Goal: Information Seeking & Learning: Understand process/instructions

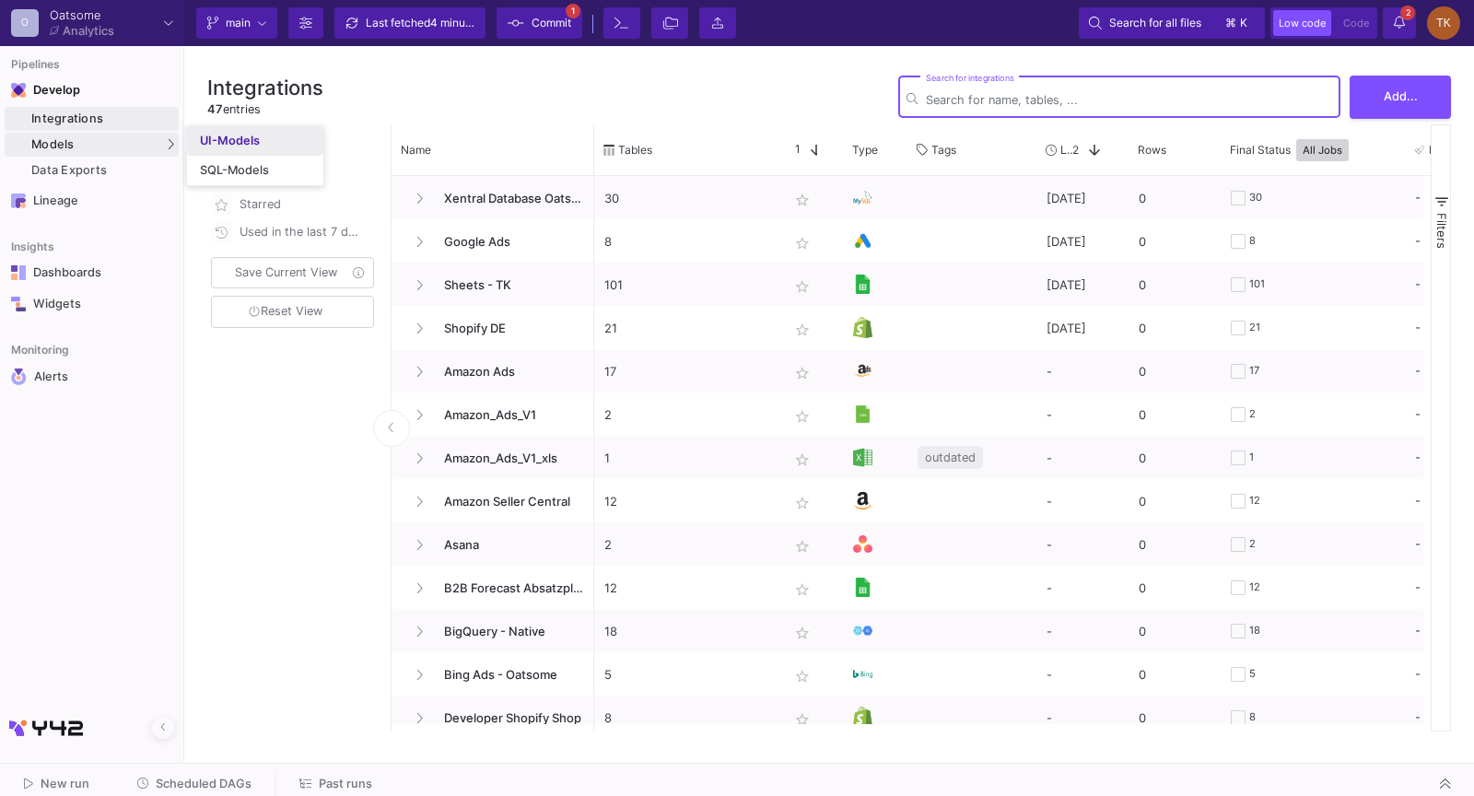
click at [216, 140] on div "UI-Models" at bounding box center [230, 141] width 60 height 15
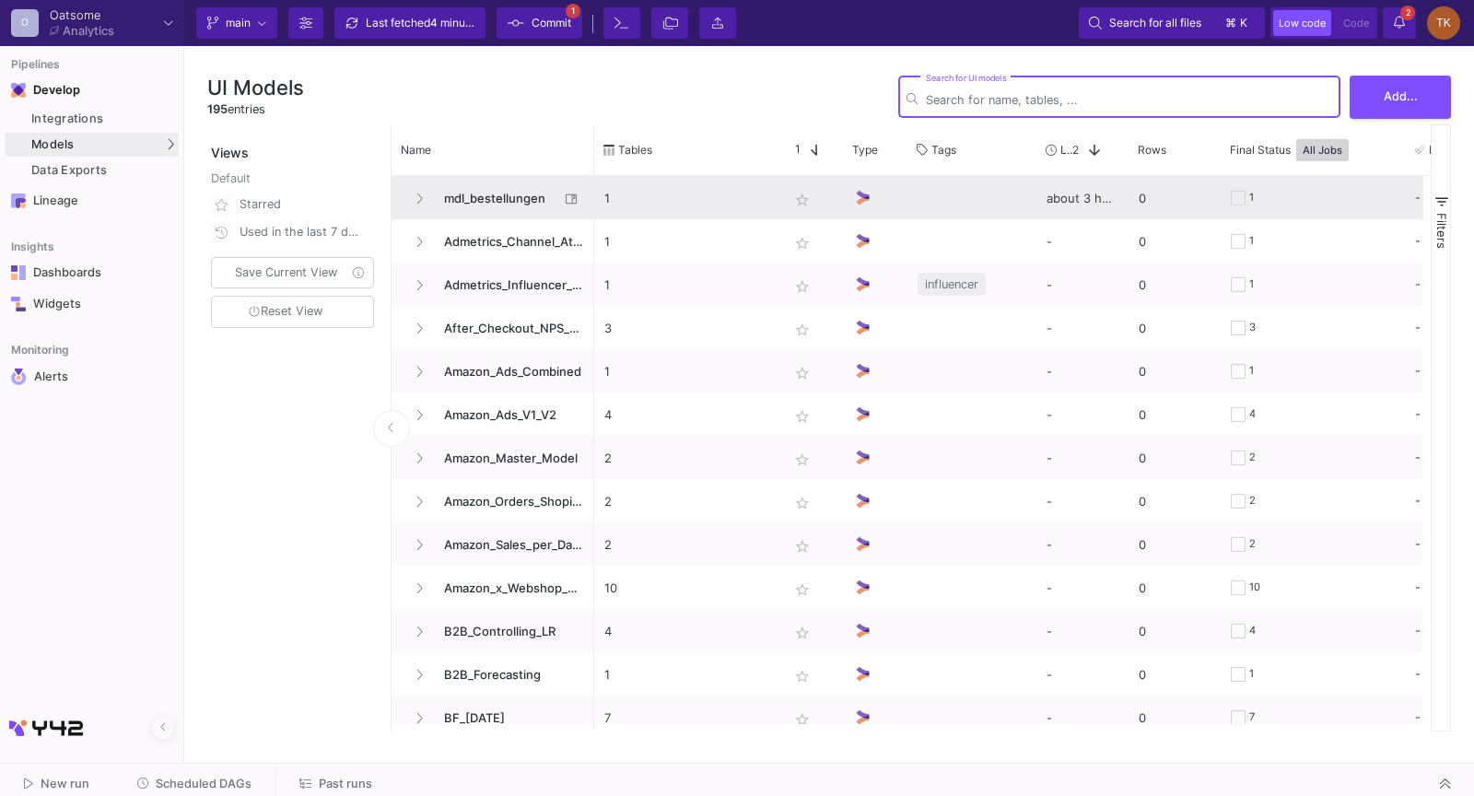
click at [497, 200] on span "mdl_bestellungen" at bounding box center [496, 198] width 126 height 43
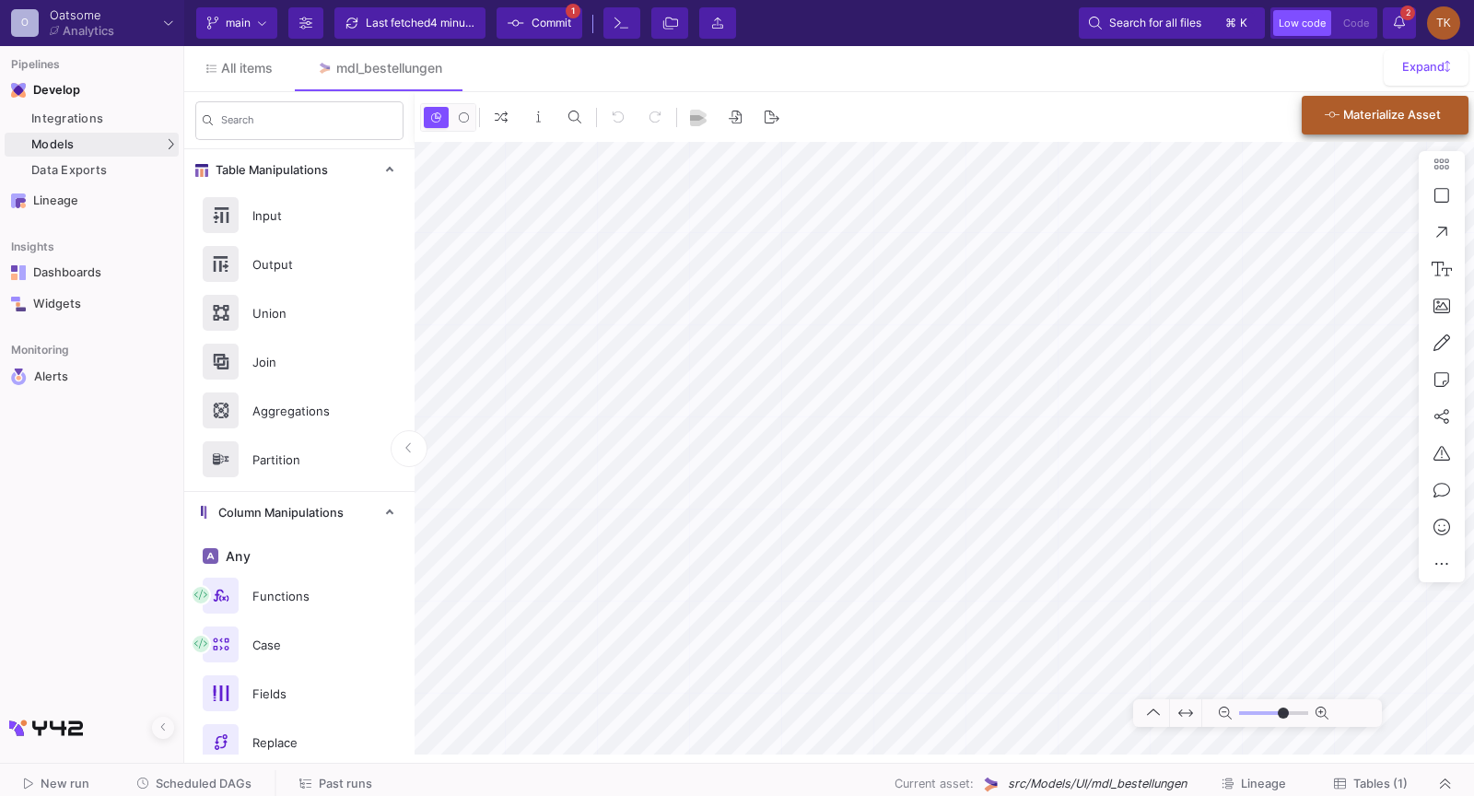
click at [1386, 106] on div "Materialize Asset" at bounding box center [1383, 115] width 116 height 33
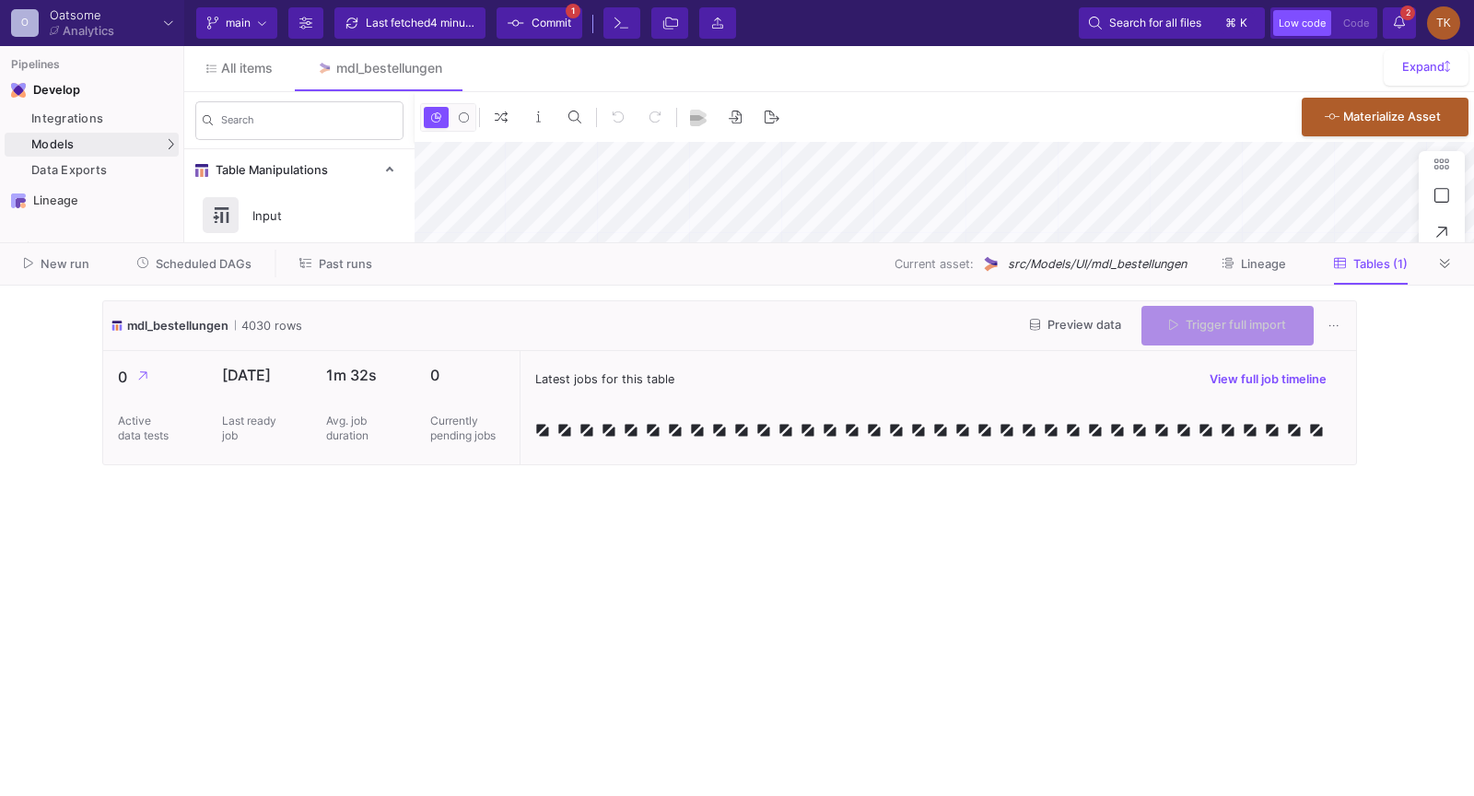
type input "-17"
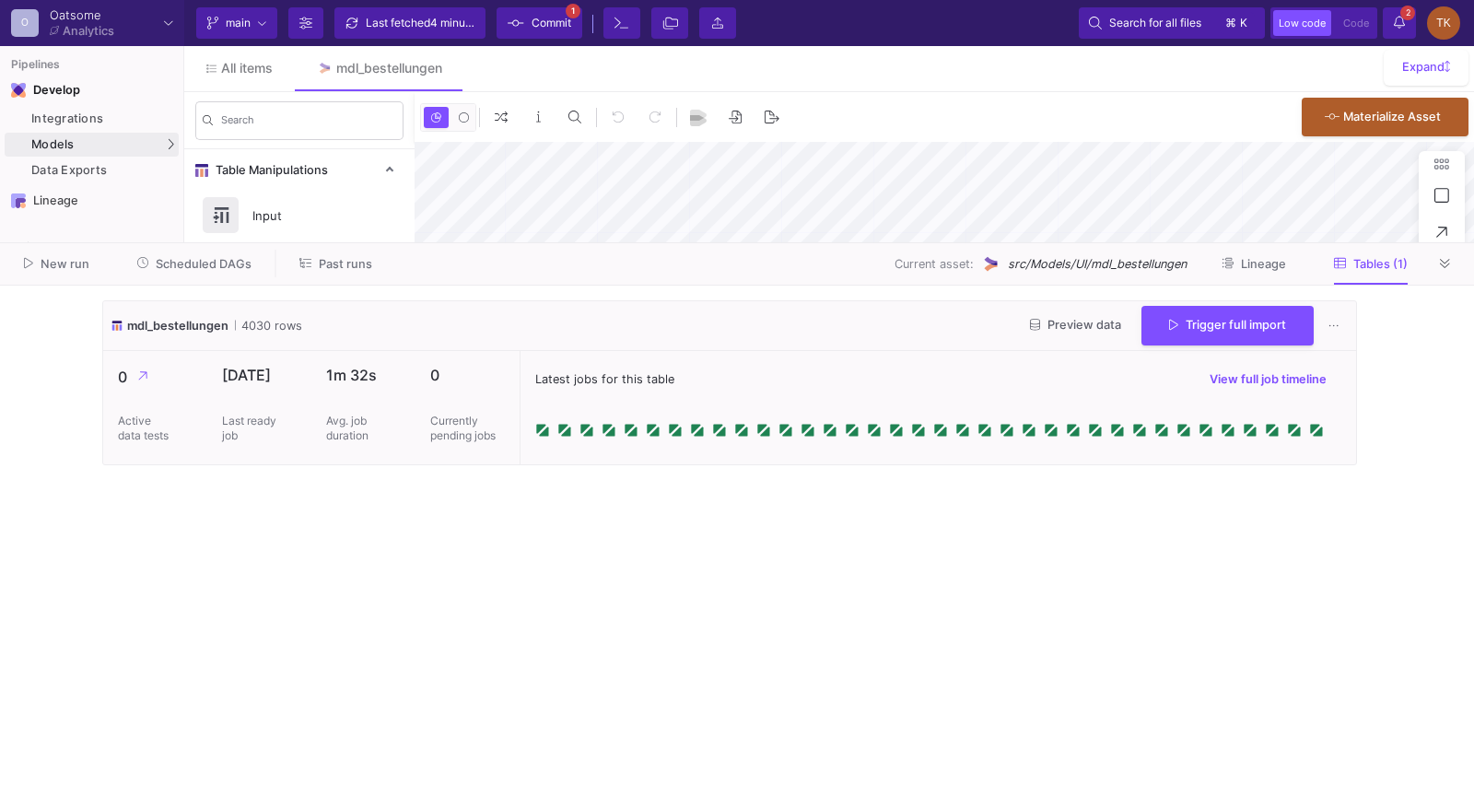
click at [1106, 335] on div "Preview data Trigger full import" at bounding box center [1181, 326] width 333 height 40
click at [1110, 323] on span "Preview data" at bounding box center [1075, 325] width 91 height 14
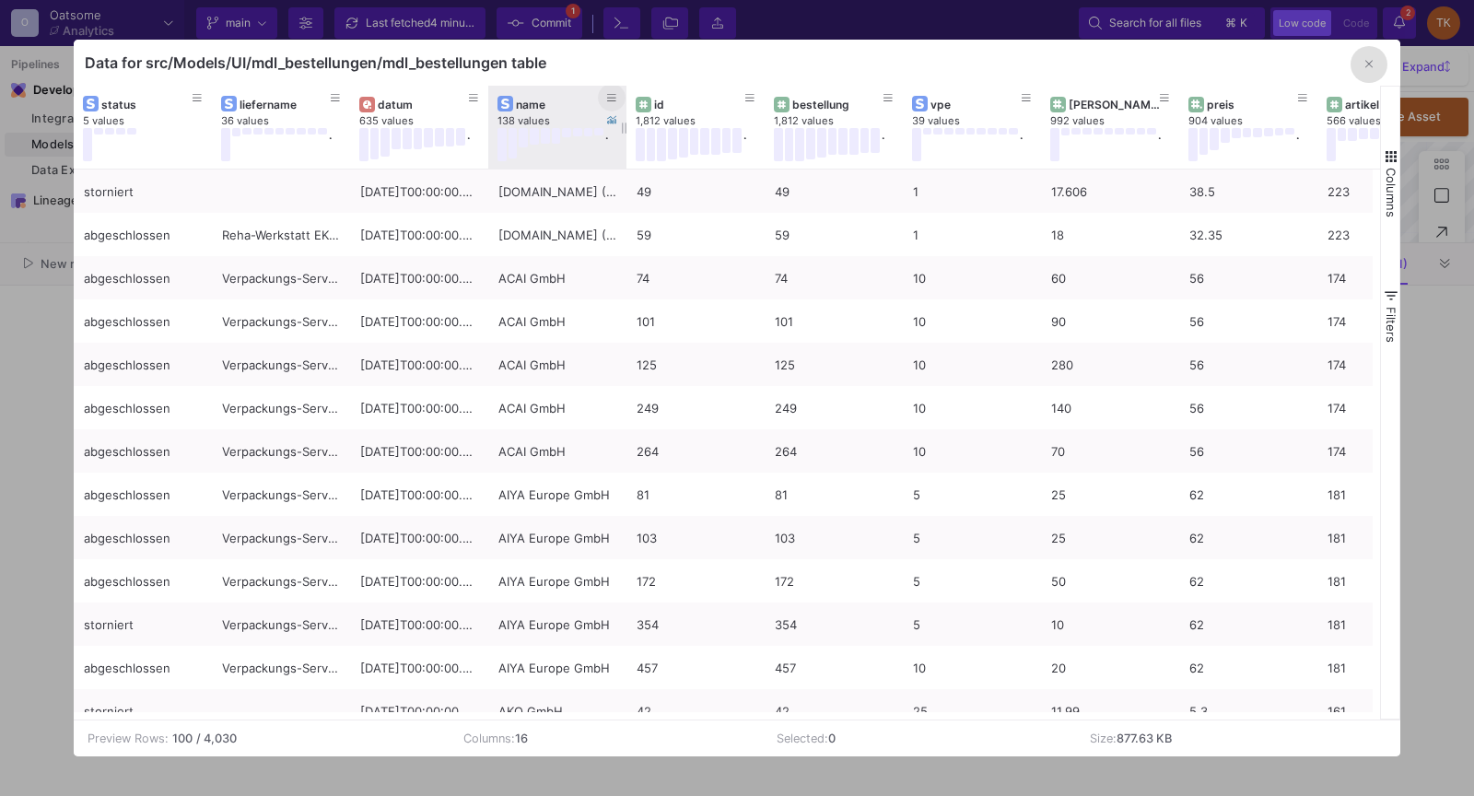
click at [613, 99] on icon at bounding box center [611, 98] width 9 height 10
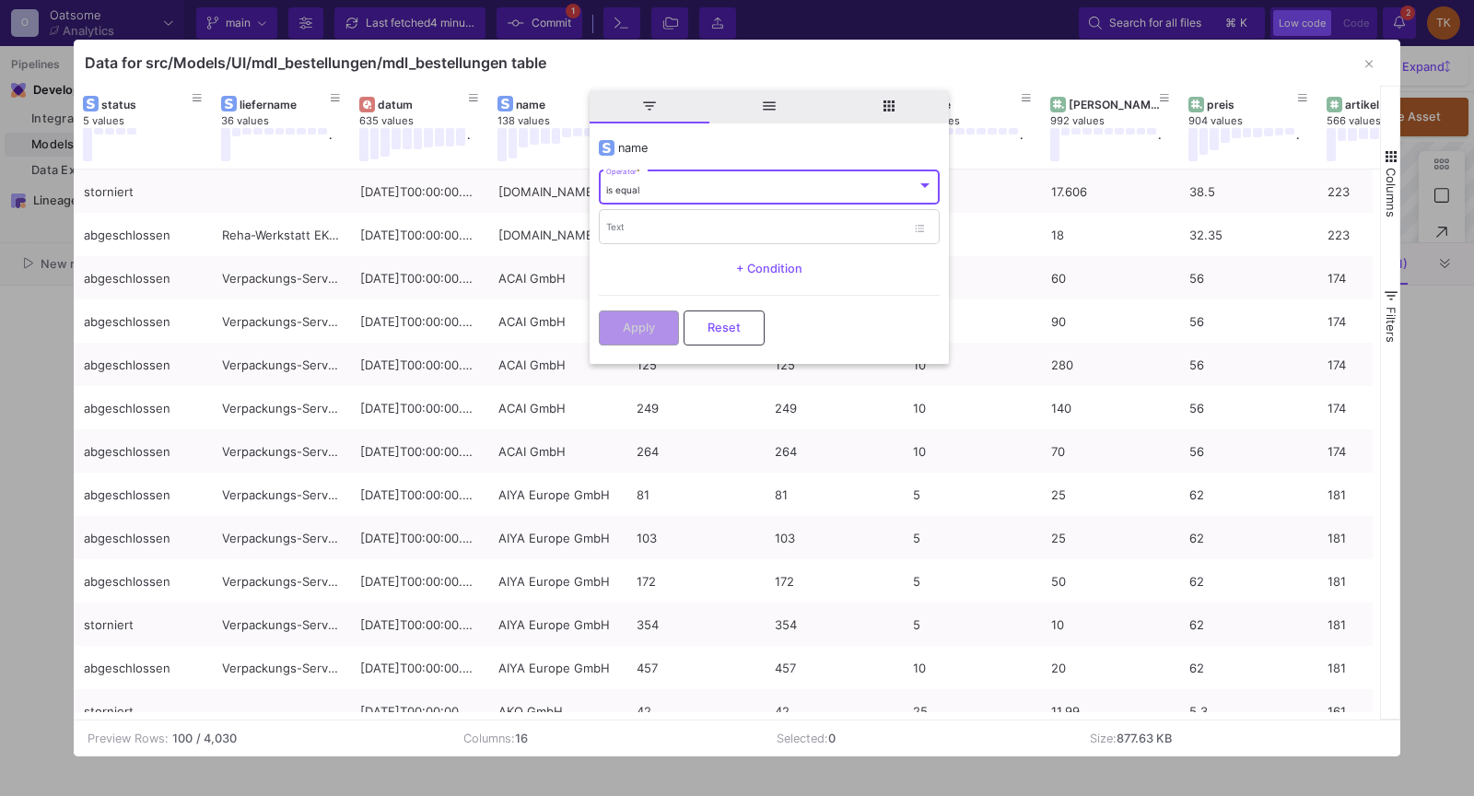
click at [630, 185] on span "is equal" at bounding box center [622, 189] width 33 height 11
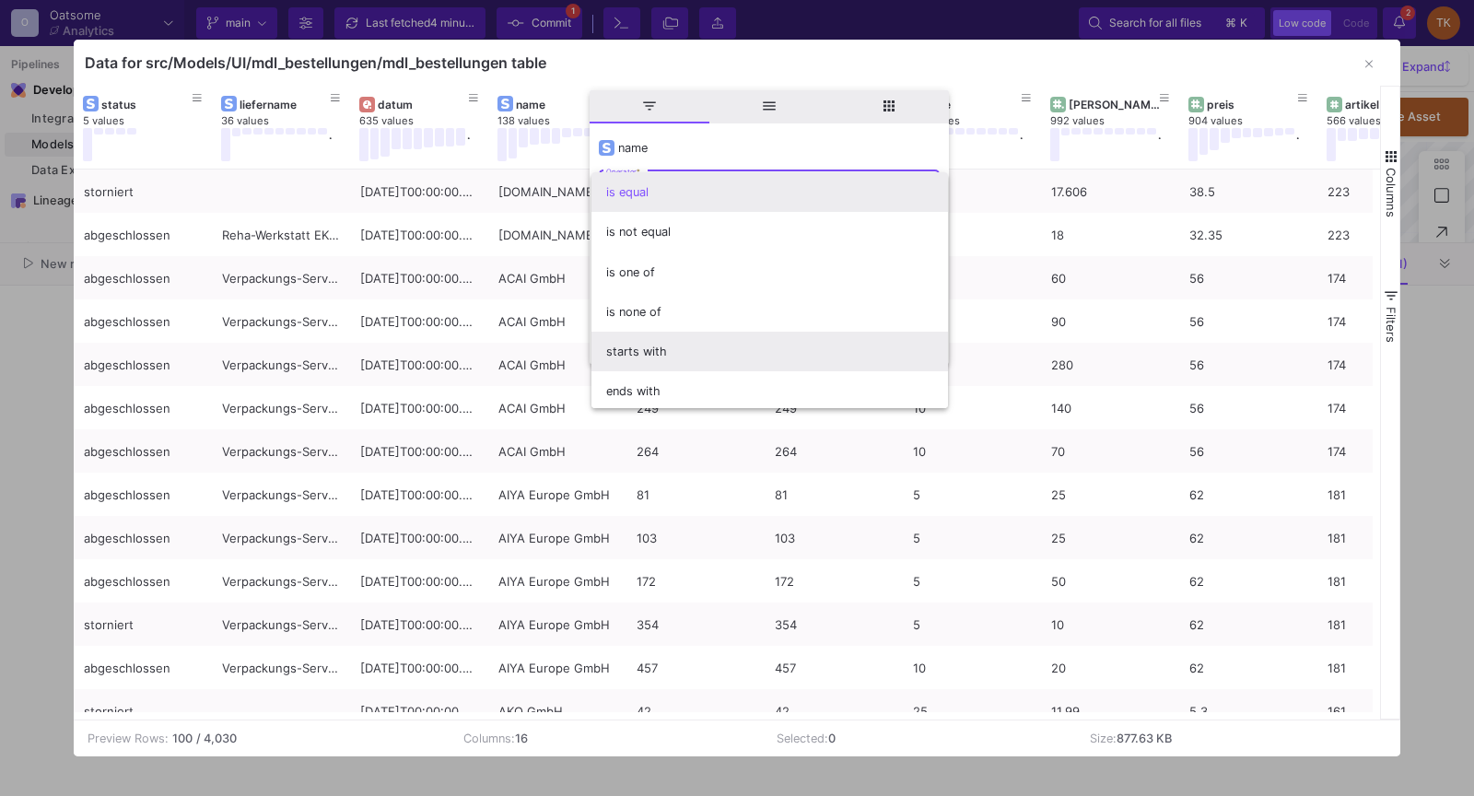
click at [625, 332] on span "starts with" at bounding box center [769, 352] width 327 height 40
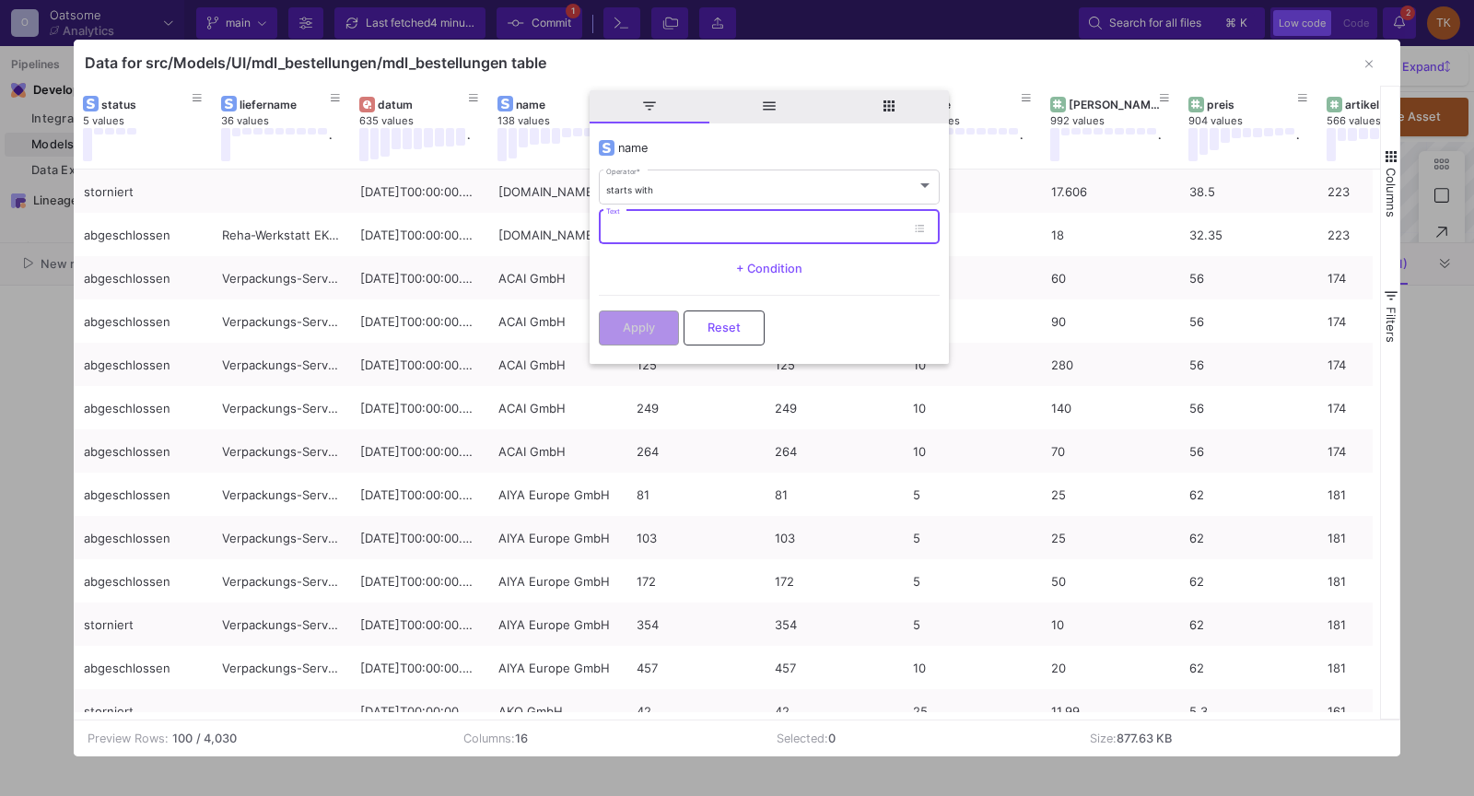
click at [613, 229] on input "Text" at bounding box center [755, 230] width 299 height 12
type input "de"
click at [617, 311] on button "Apply" at bounding box center [639, 326] width 80 height 35
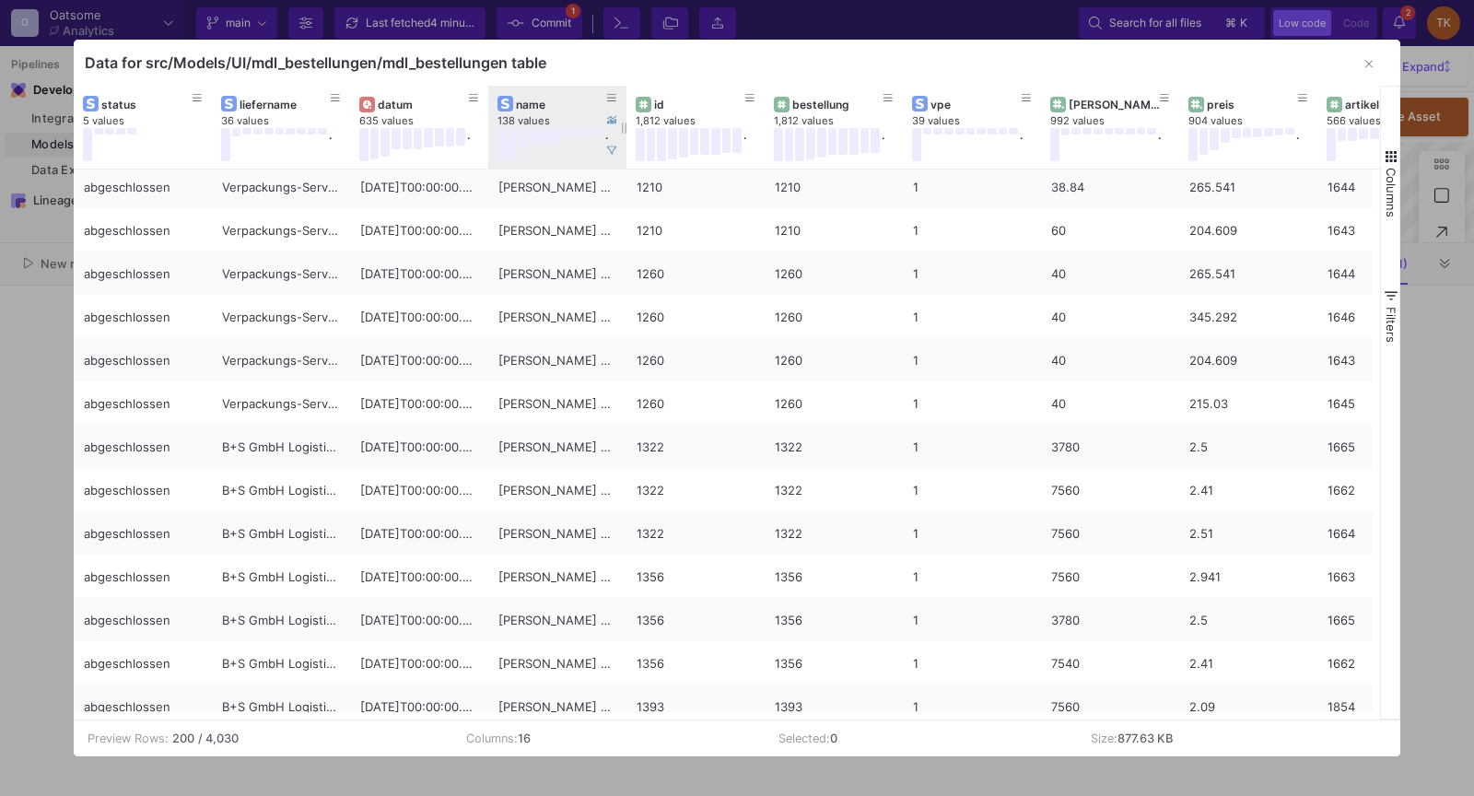
click at [564, 110] on div "name" at bounding box center [561, 105] width 91 height 14
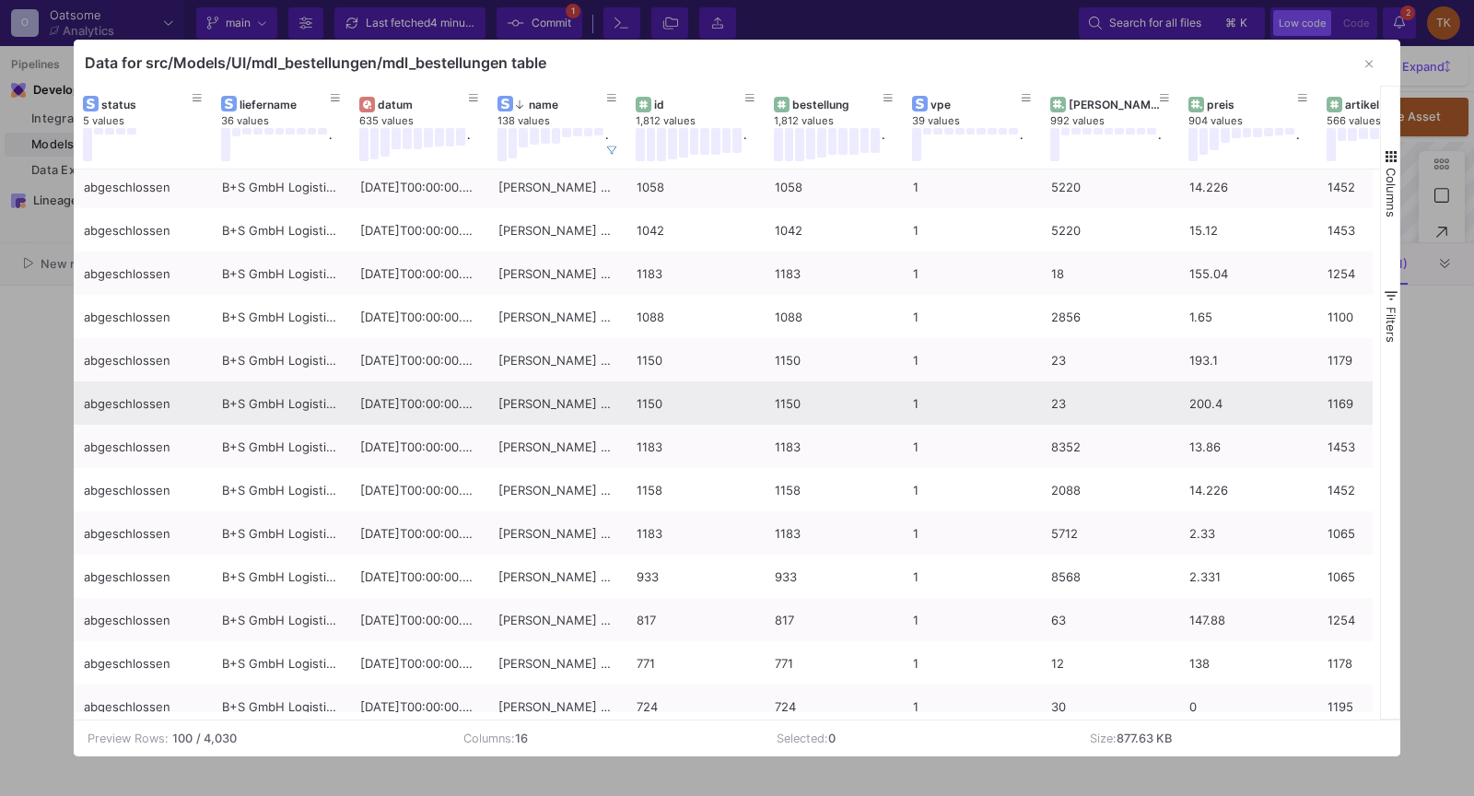
scroll to position [3681, 0]
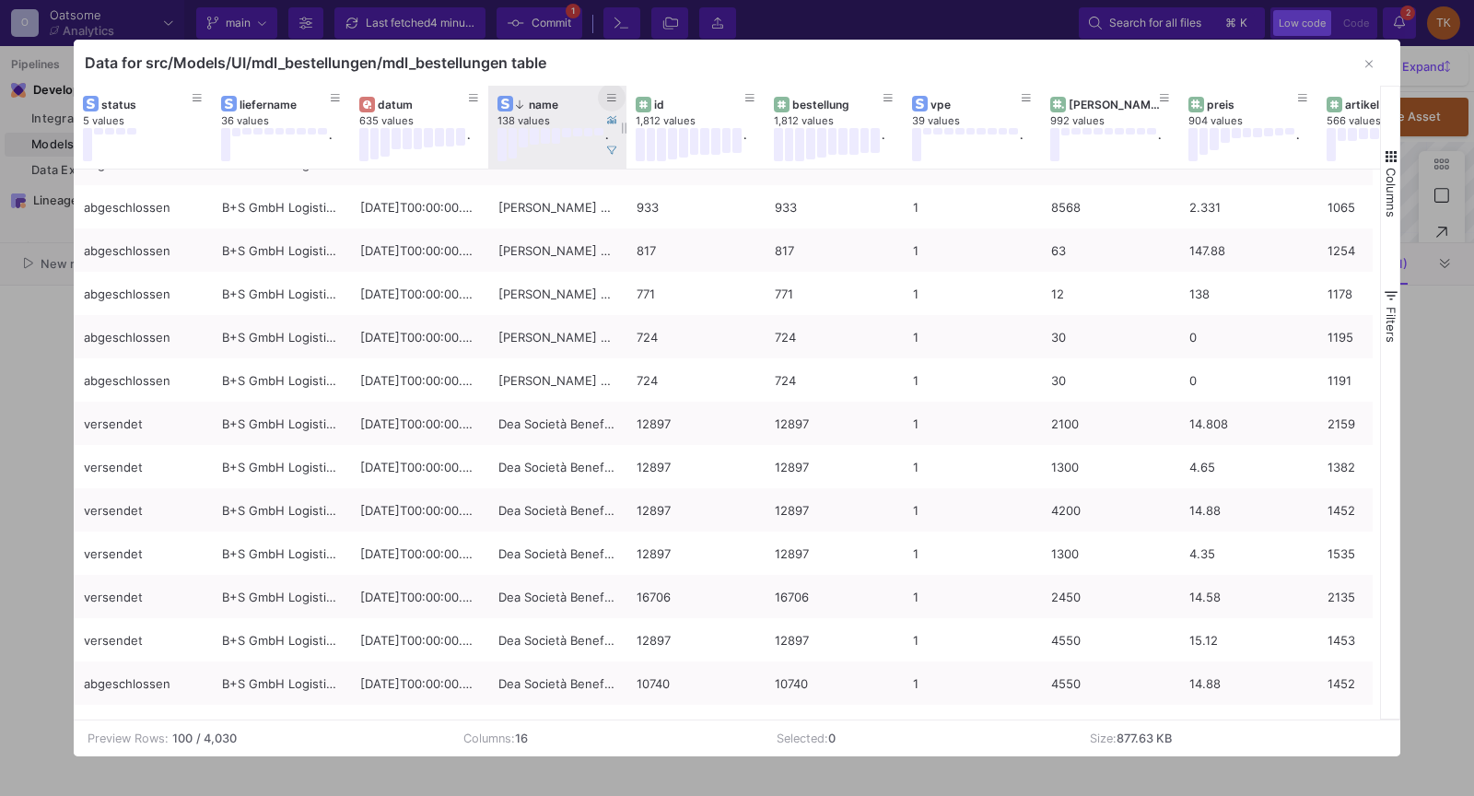
click at [614, 95] on icon at bounding box center [611, 97] width 9 height 7
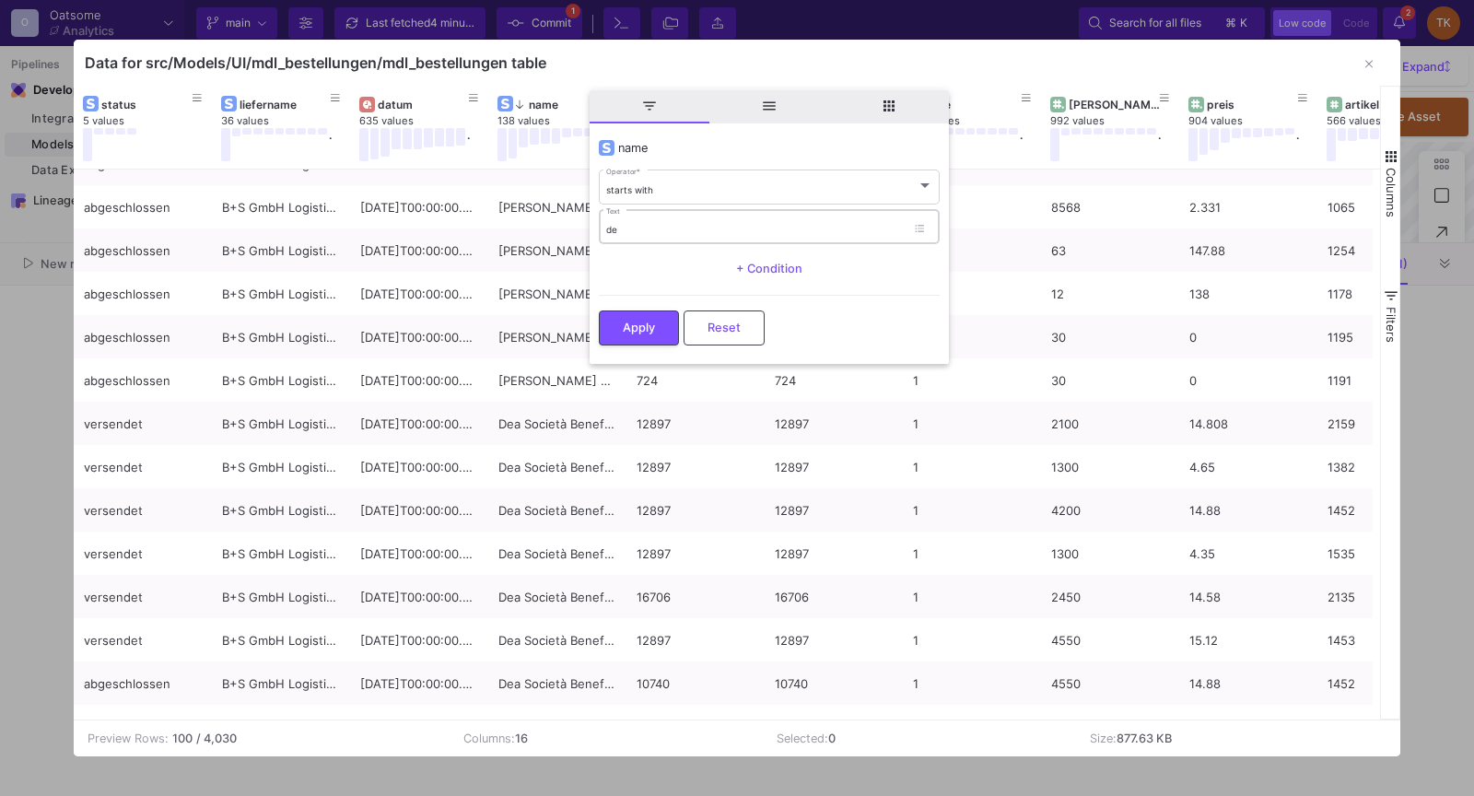
click at [661, 216] on div "de Text" at bounding box center [755, 226] width 299 height 38
type input "dea soc"
click at [634, 309] on button "Apply" at bounding box center [639, 326] width 80 height 35
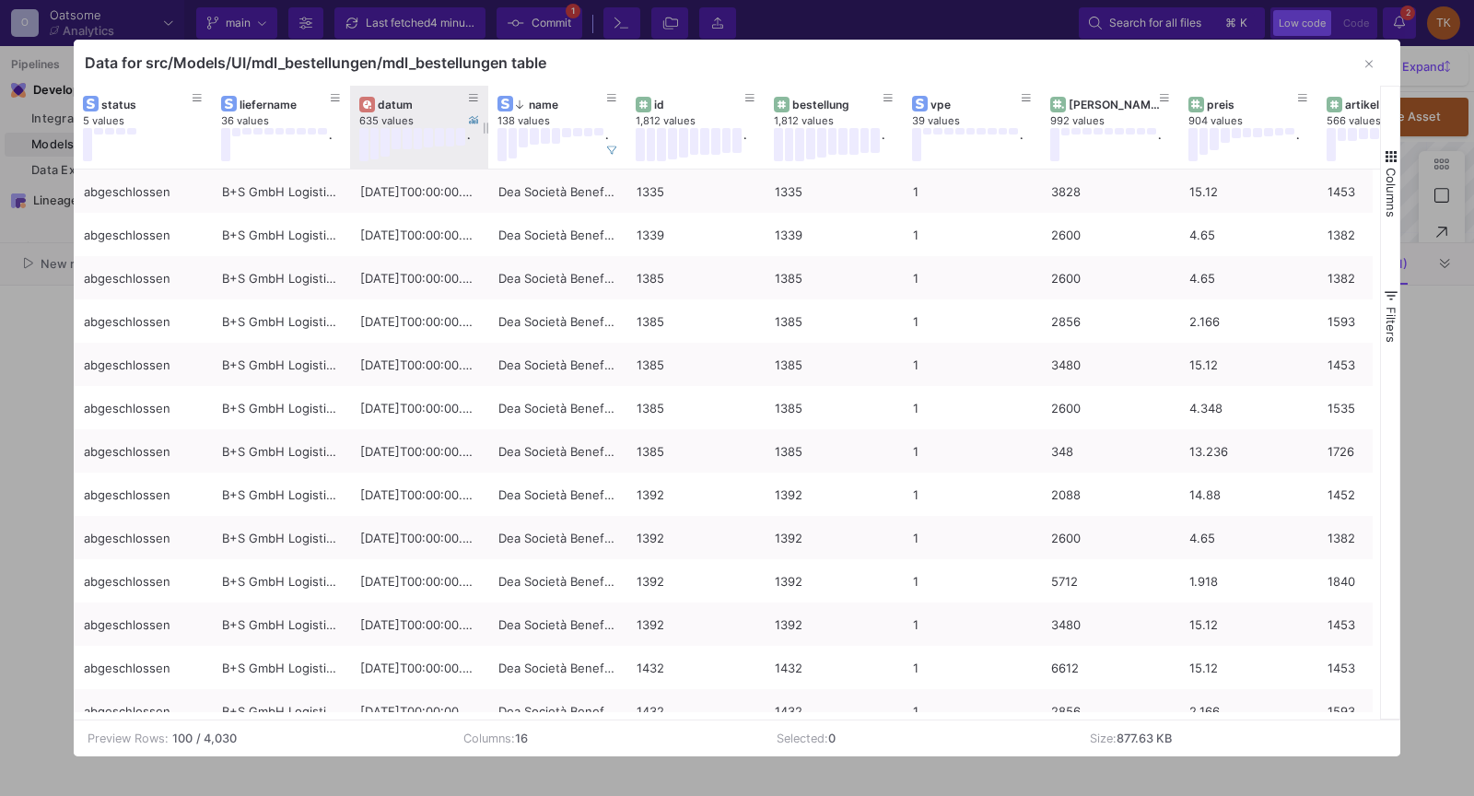
click at [429, 101] on div "datum" at bounding box center [423, 105] width 91 height 14
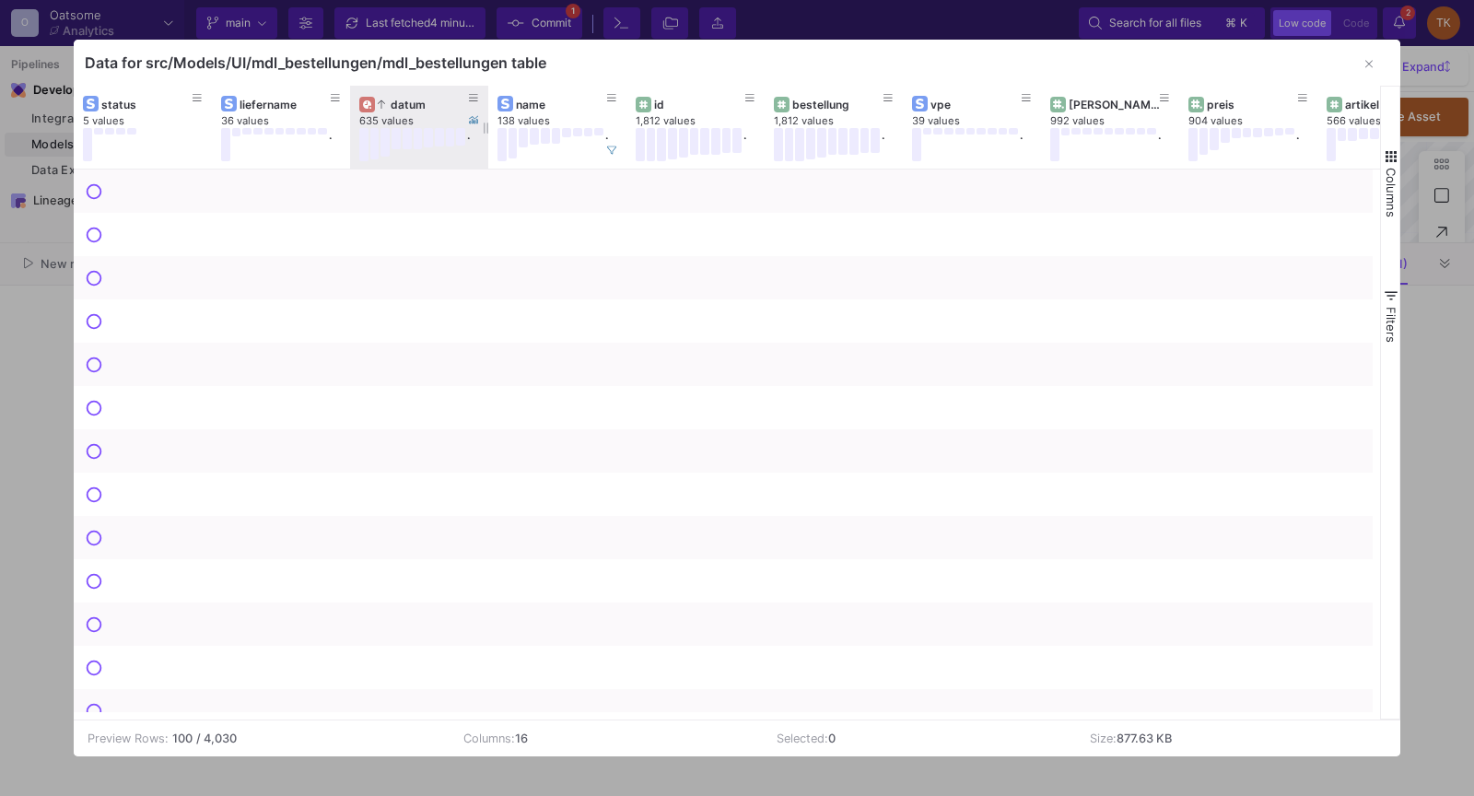
click at [429, 101] on div "datum" at bounding box center [423, 105] width 91 height 14
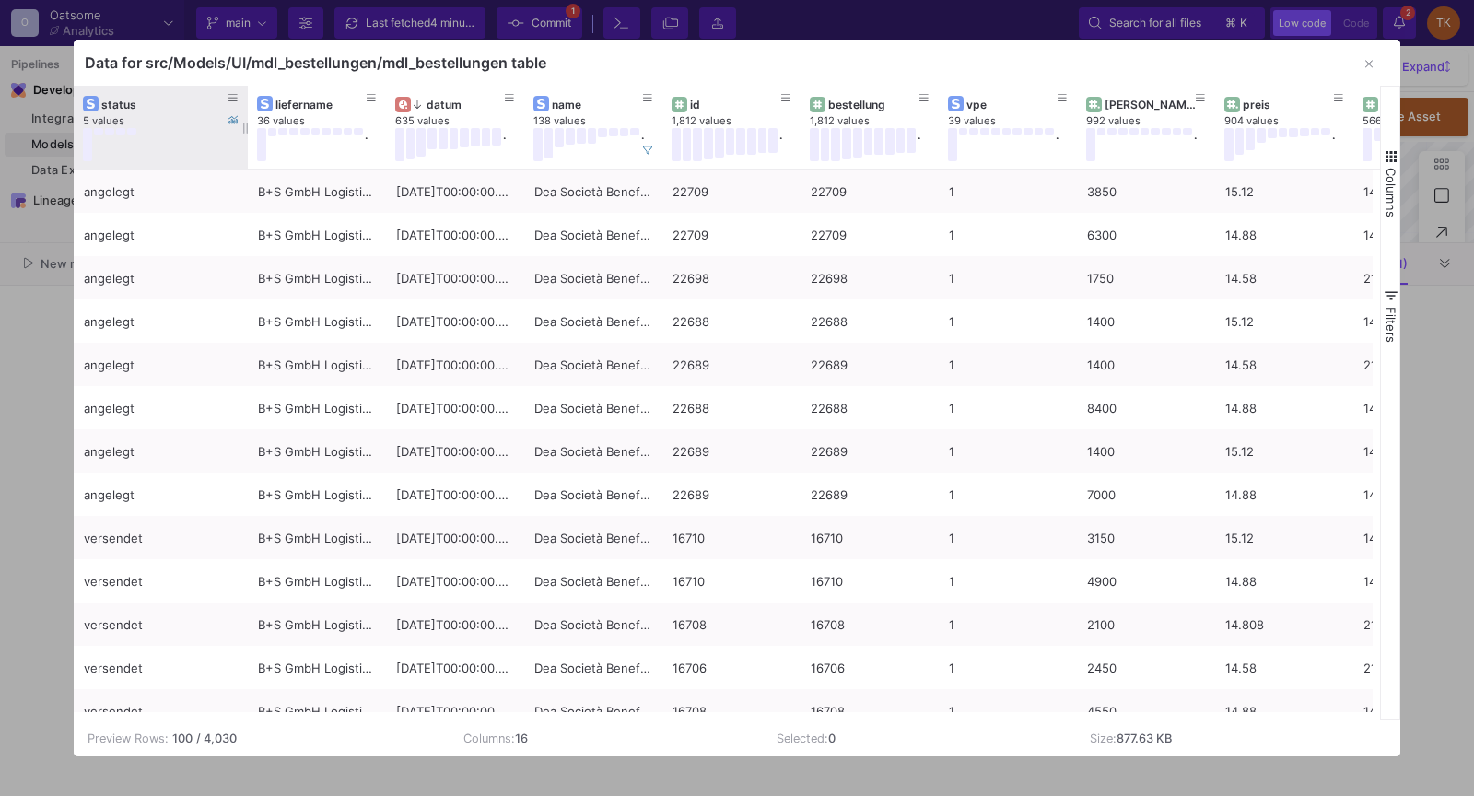
drag, startPoint x: 209, startPoint y: 124, endPoint x: 244, endPoint y: 123, distance: 35.1
click at [245, 123] on div at bounding box center [247, 127] width 7 height 83
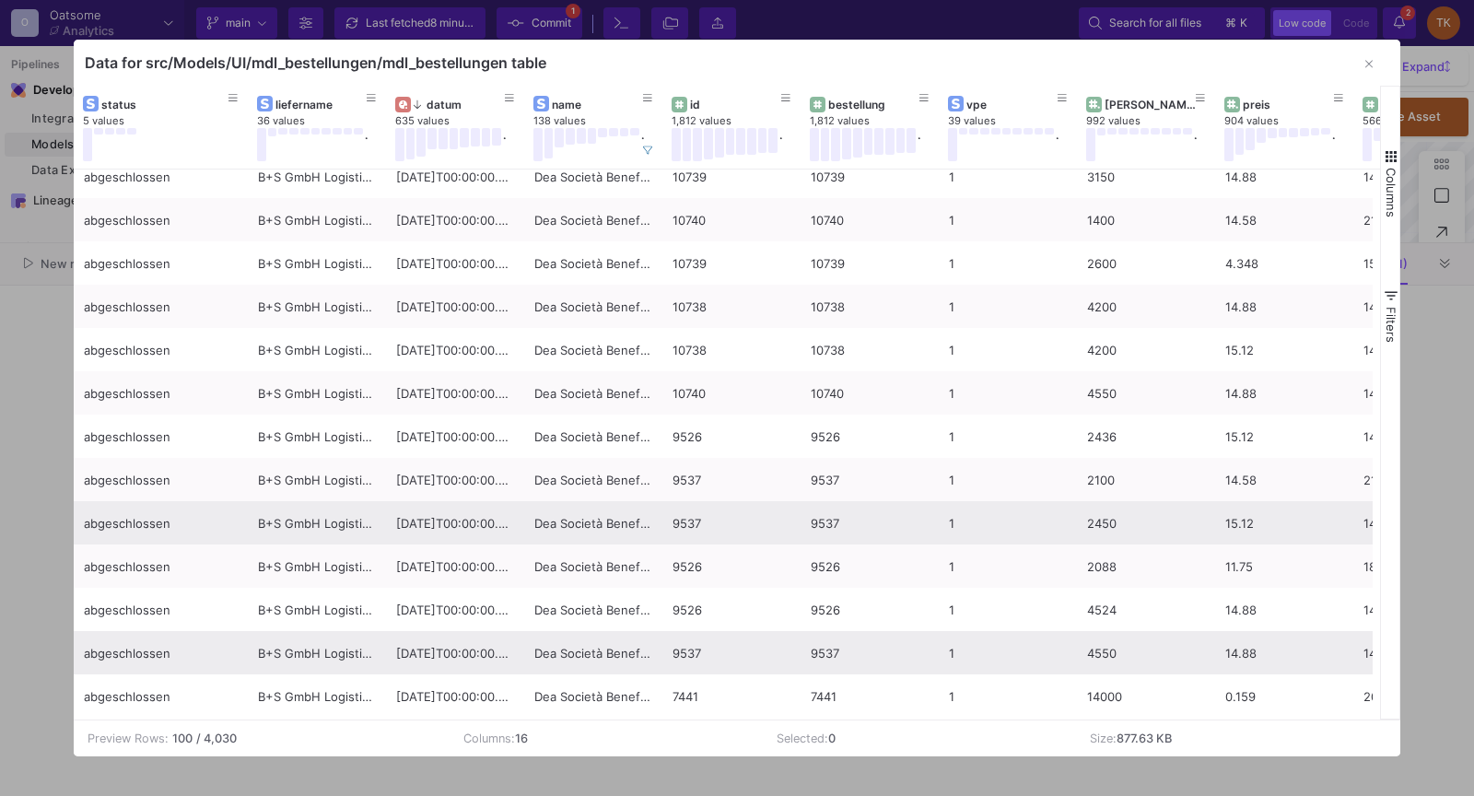
scroll to position [1023, 0]
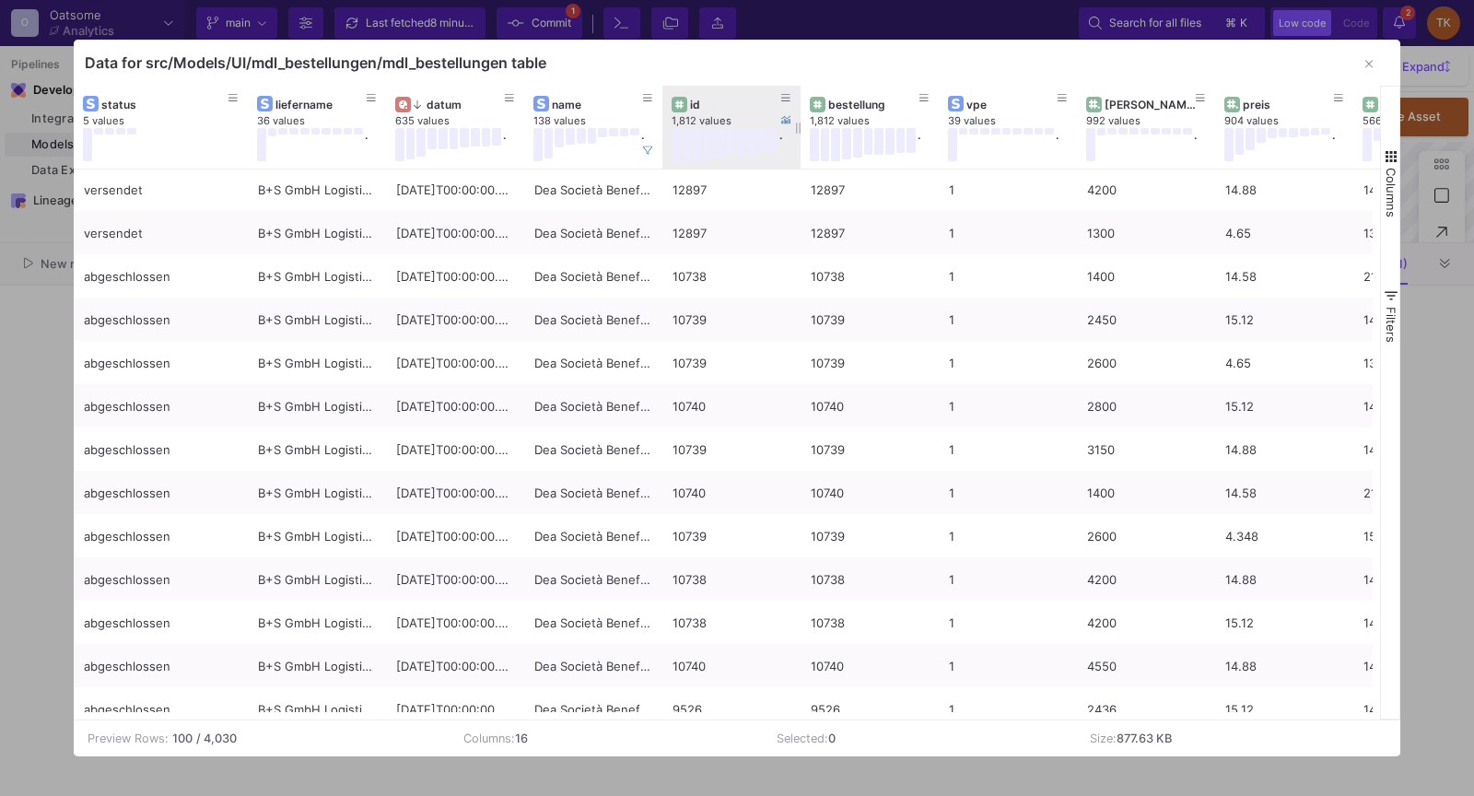
click at [750, 106] on div "id" at bounding box center [735, 105] width 91 height 14
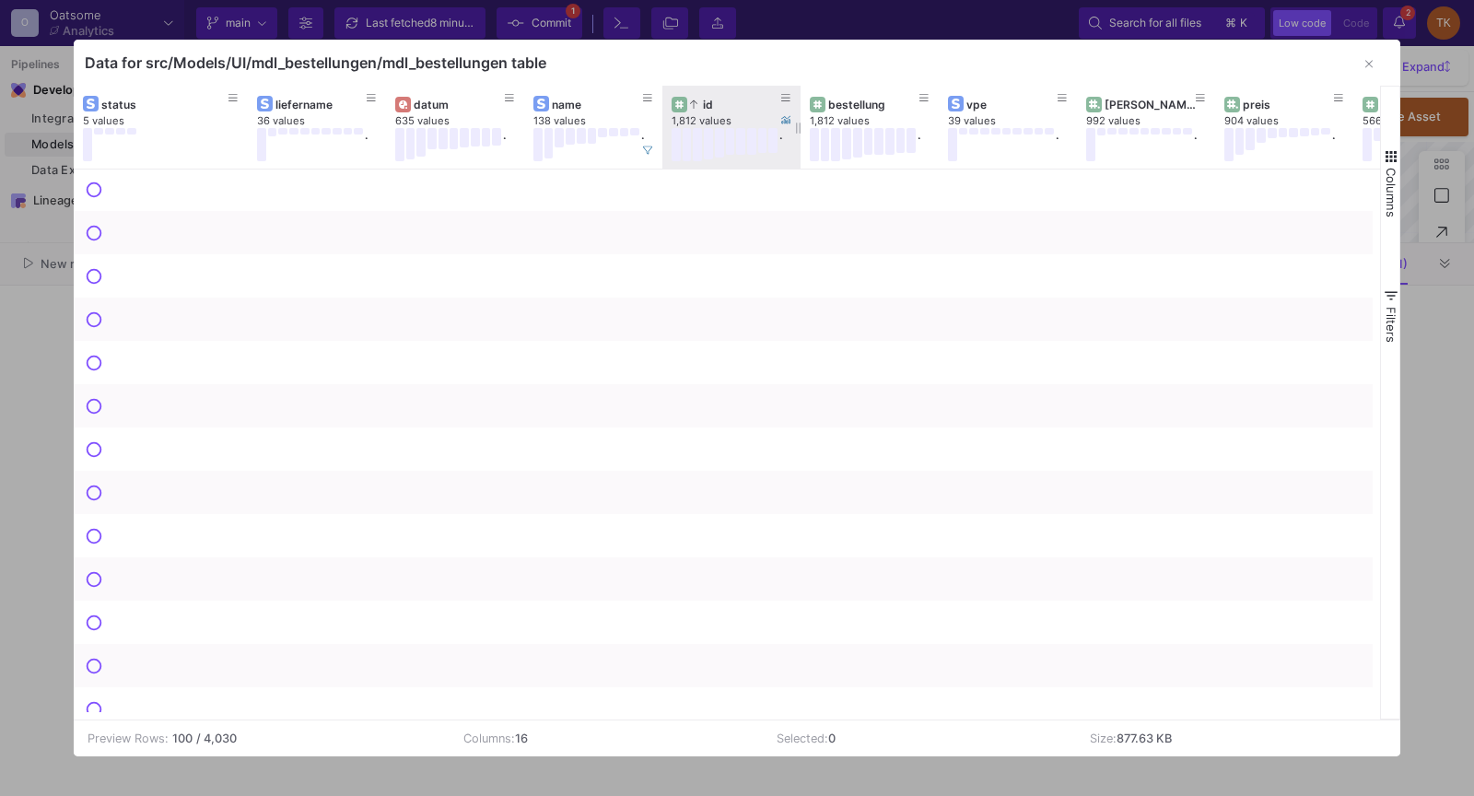
click at [750, 106] on div "id" at bounding box center [735, 105] width 91 height 14
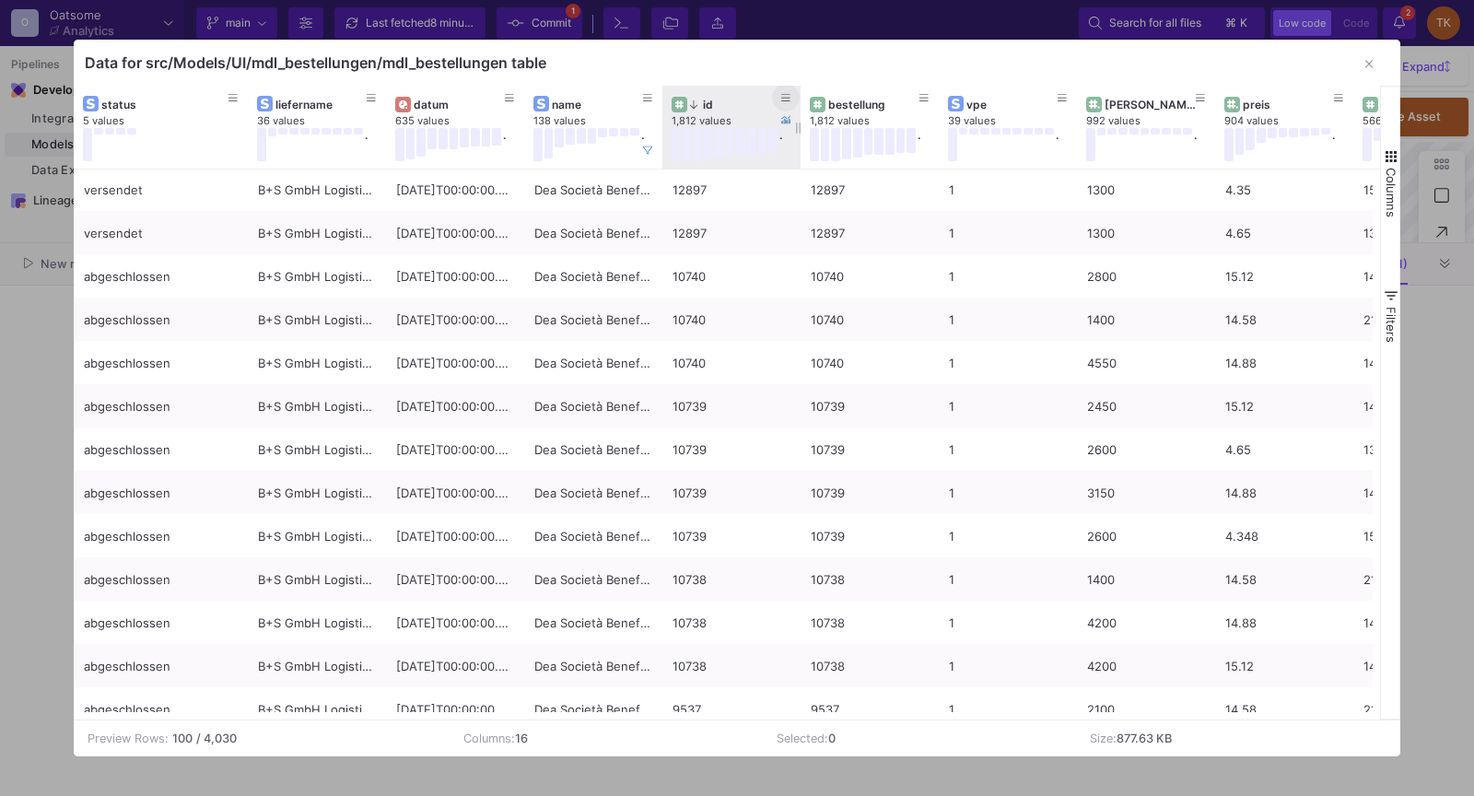
click at [788, 102] on fa-icon at bounding box center [785, 98] width 9 height 13
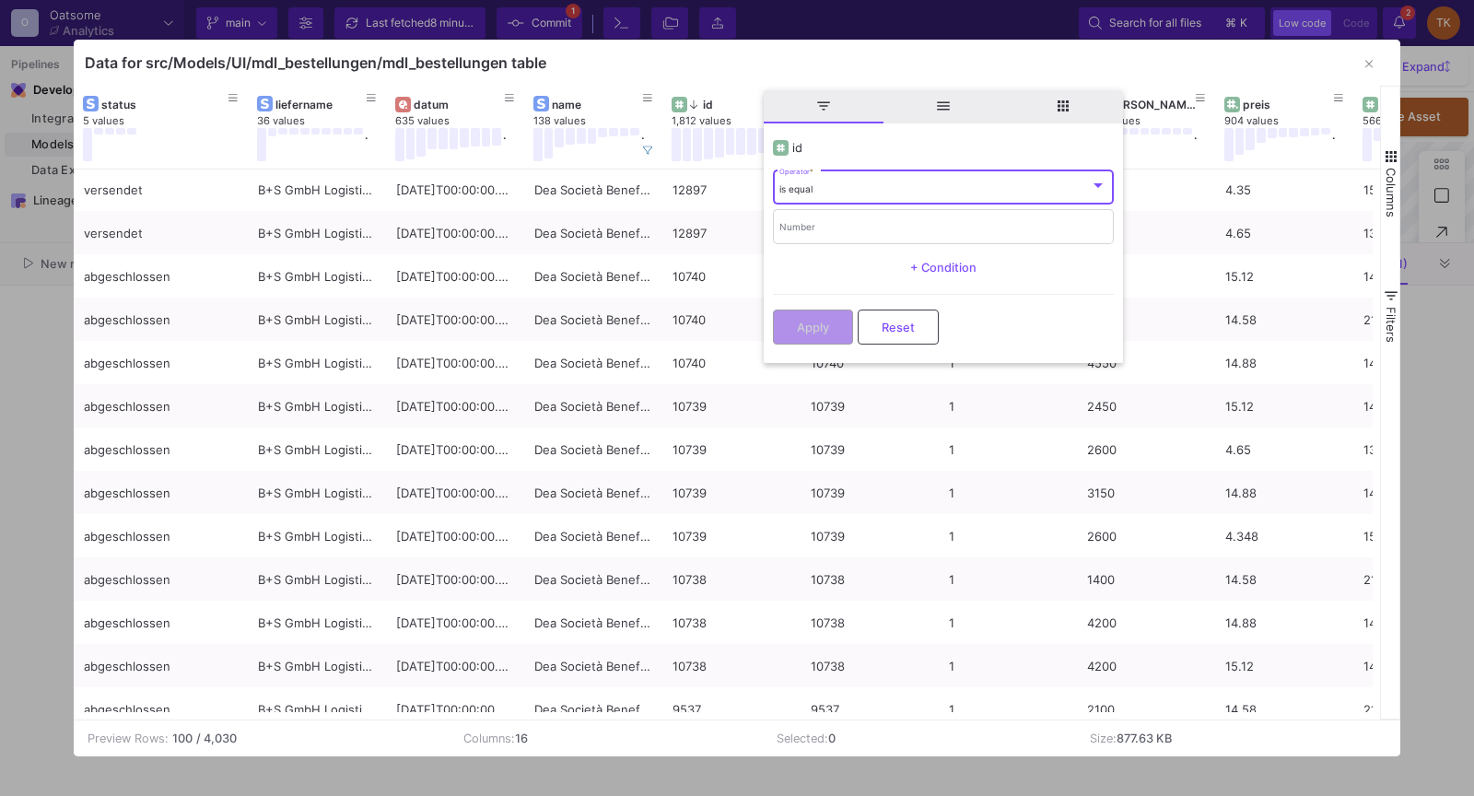
click at [923, 118] on span "general" at bounding box center [943, 106] width 120 height 33
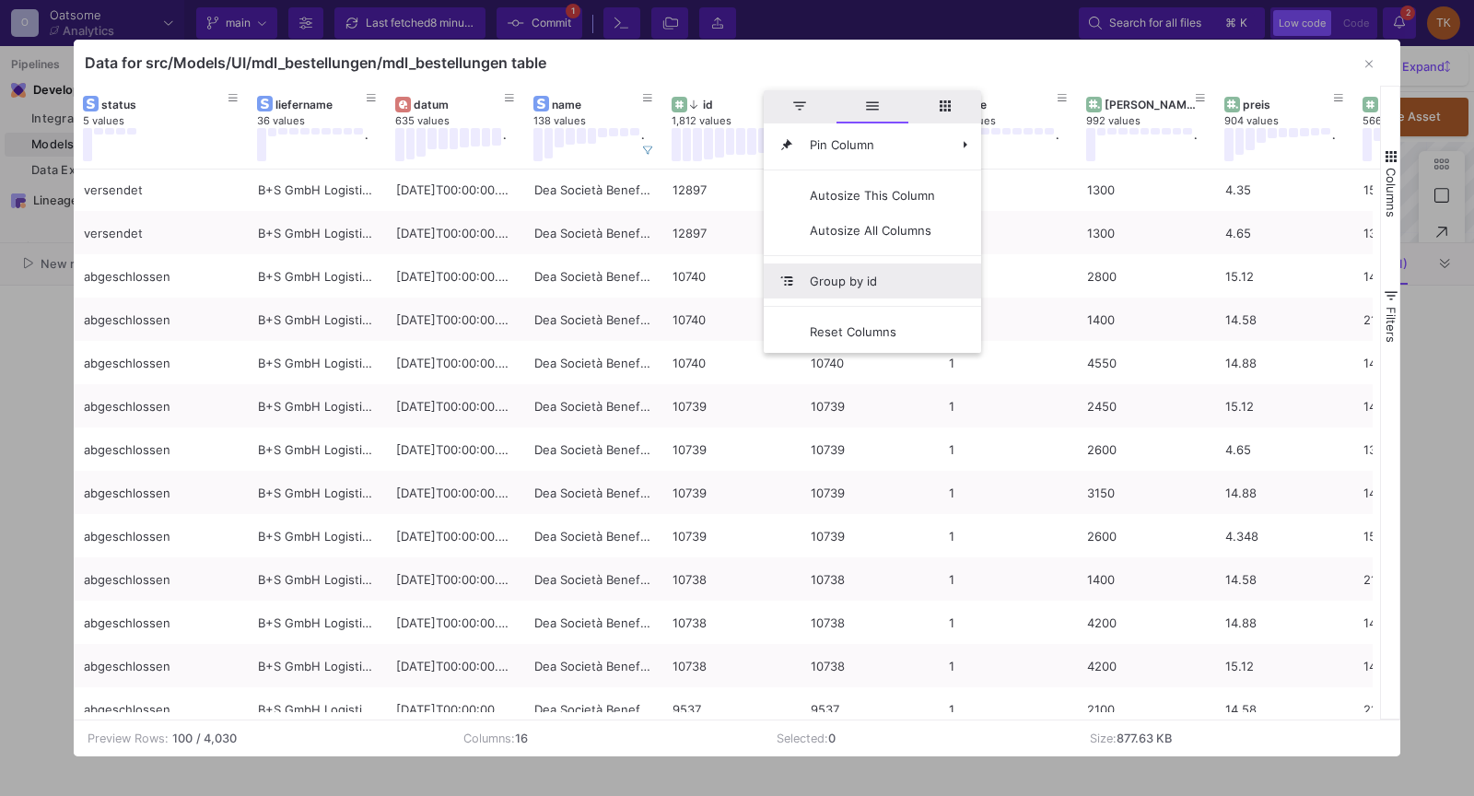
click at [864, 282] on span "Group by id" at bounding box center [872, 280] width 155 height 35
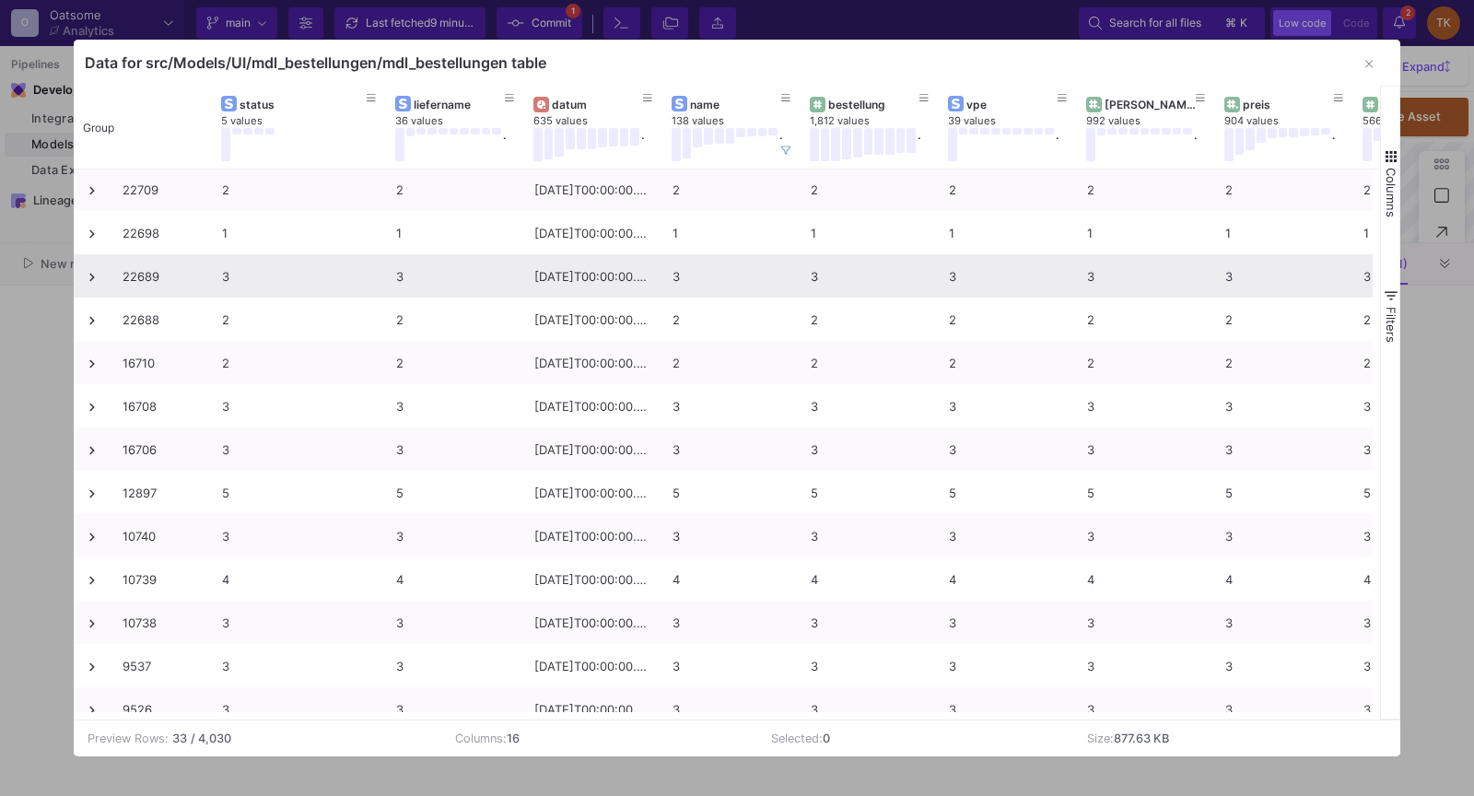
click at [84, 273] on span at bounding box center [92, 277] width 17 height 17
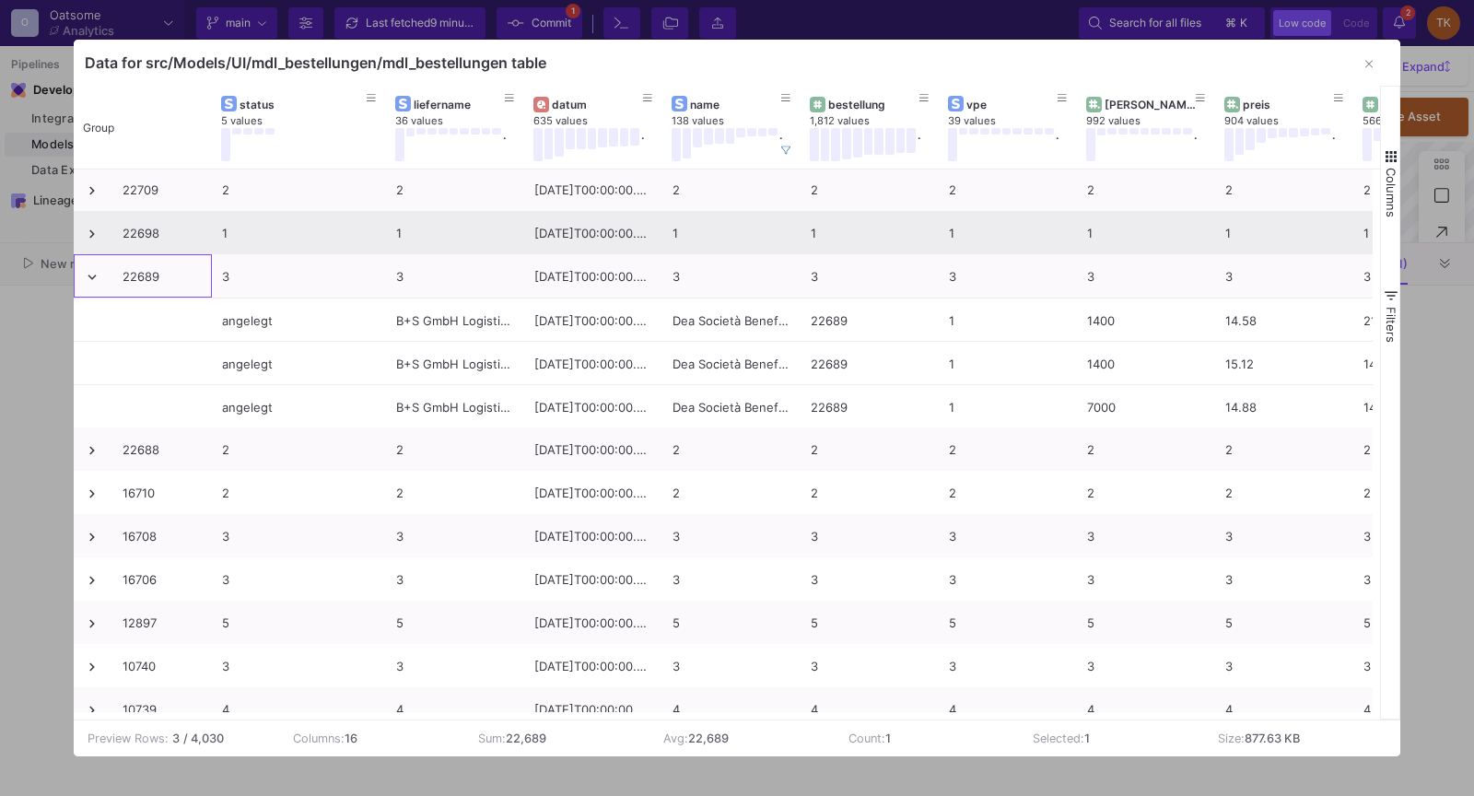
click at [87, 228] on span at bounding box center [92, 234] width 17 height 17
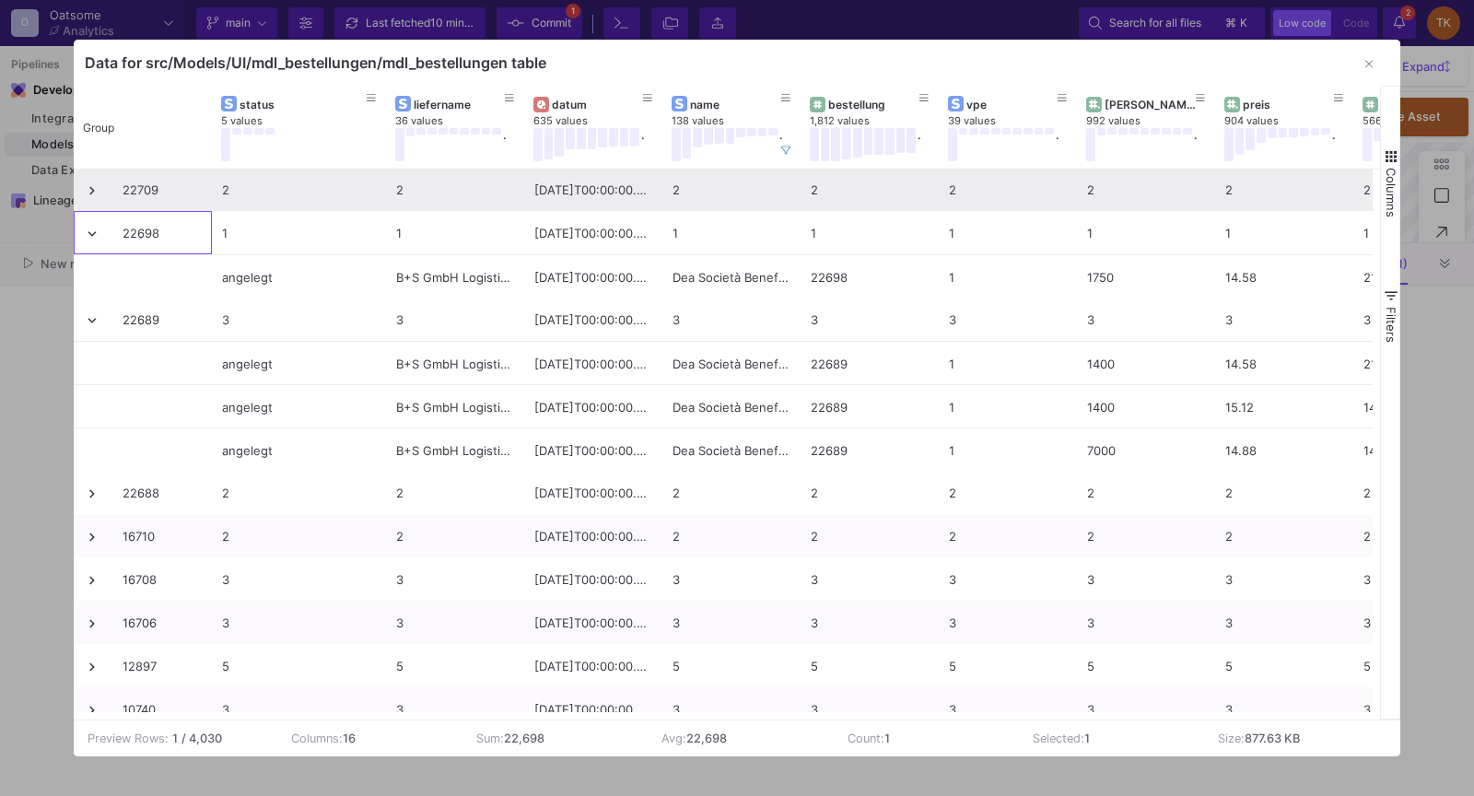
click at [86, 185] on span at bounding box center [92, 190] width 17 height 17
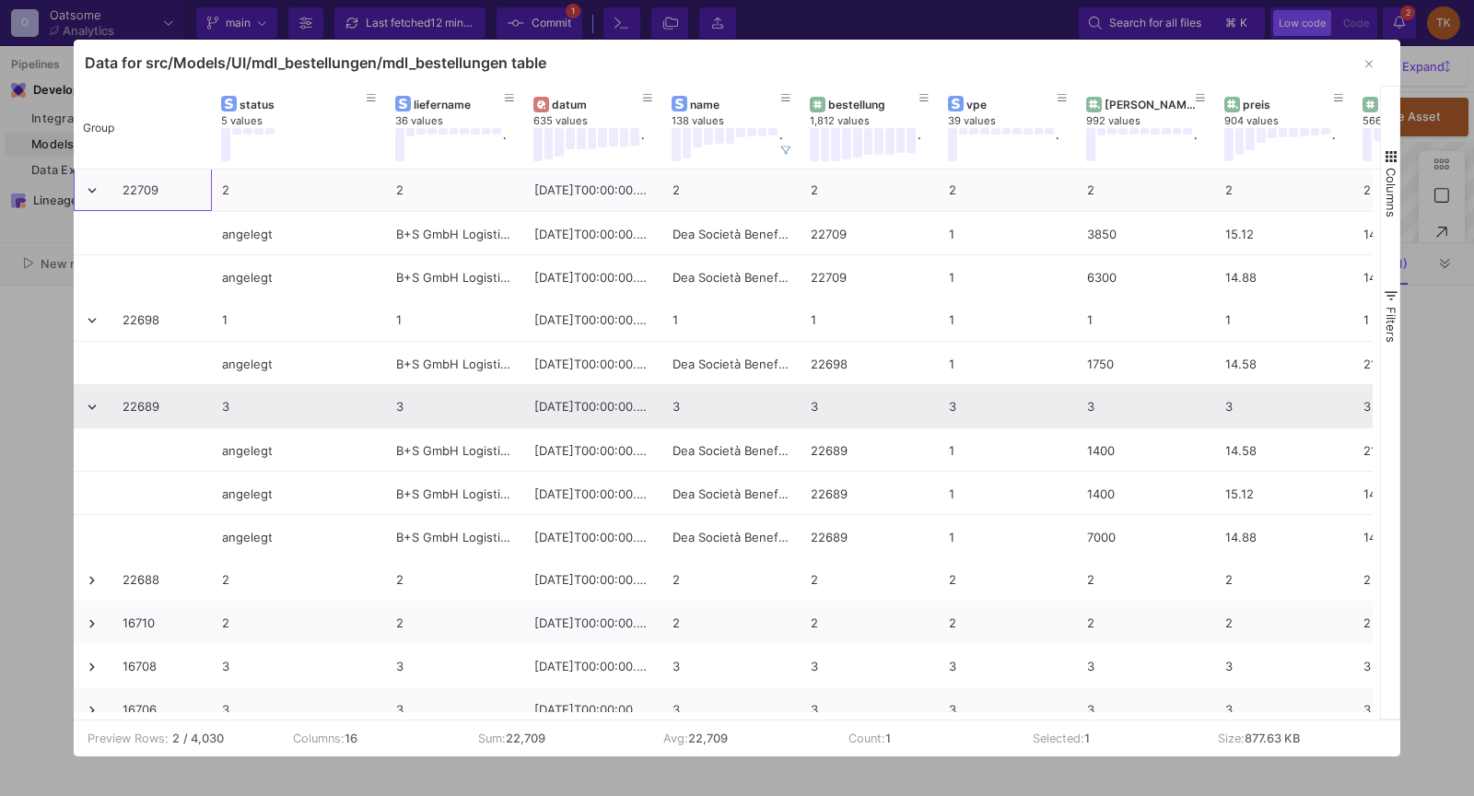
click at [94, 409] on span at bounding box center [92, 407] width 17 height 17
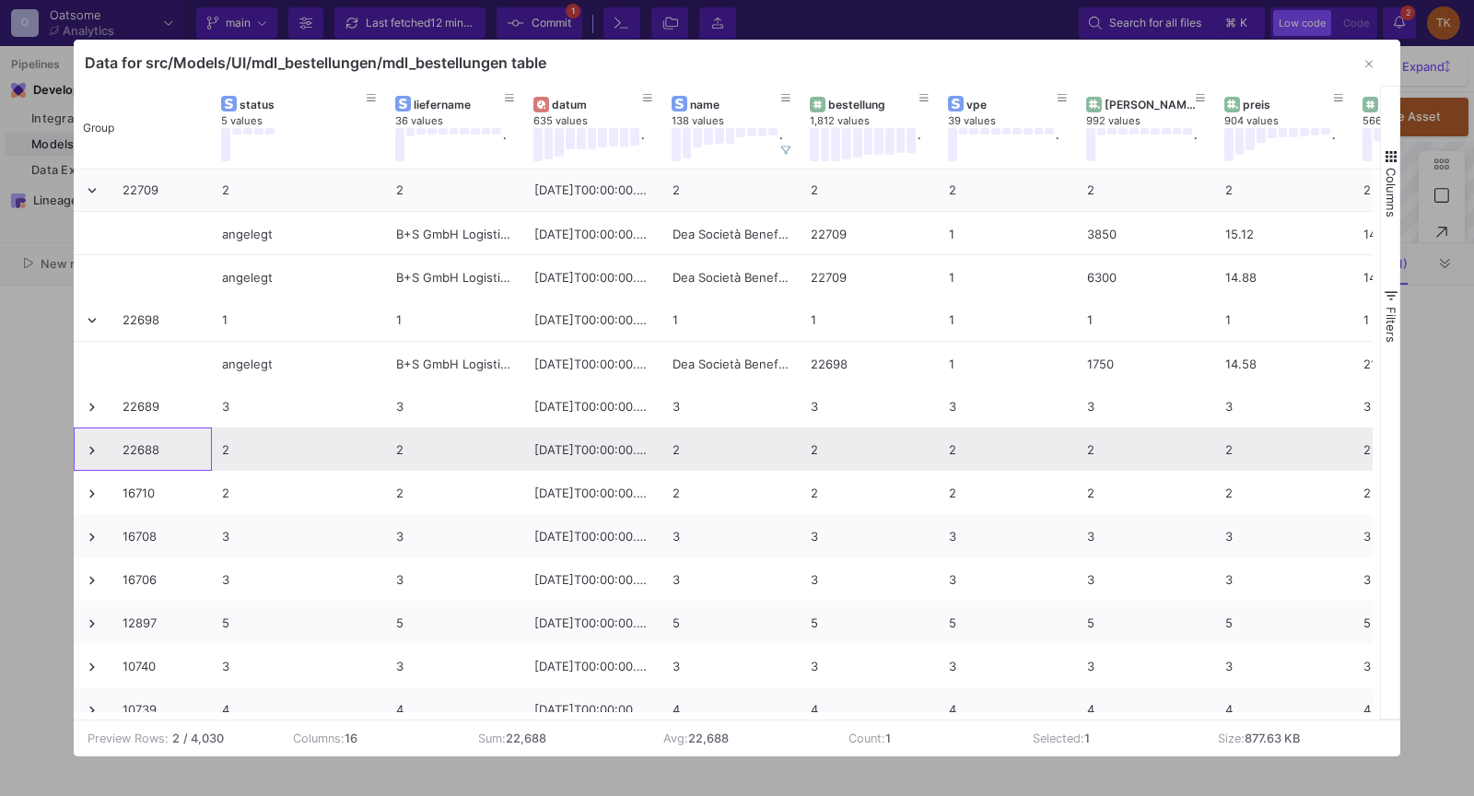
click at [92, 452] on span at bounding box center [92, 450] width 17 height 17
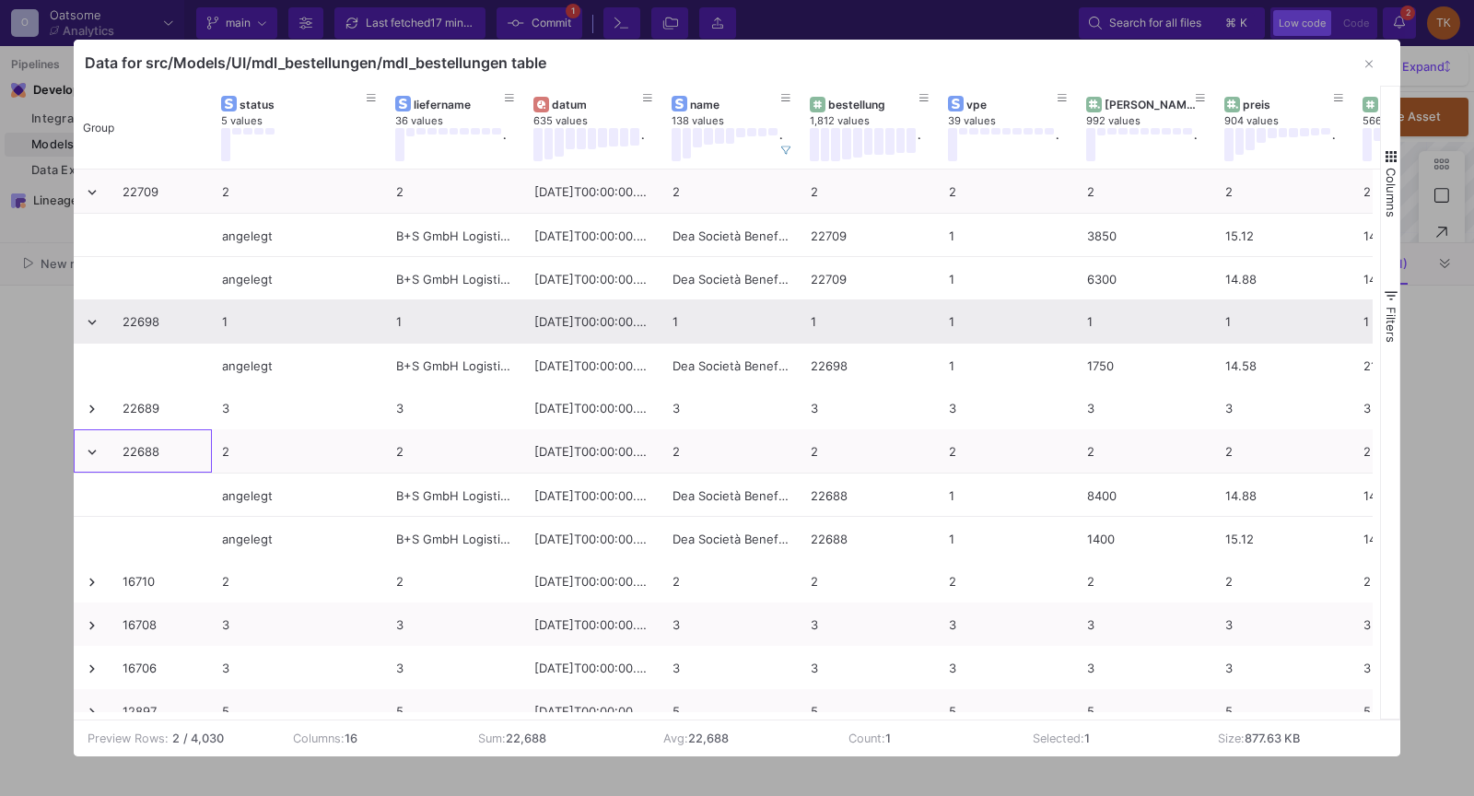
scroll to position [0, 0]
click at [90, 324] on span at bounding box center [92, 322] width 17 height 17
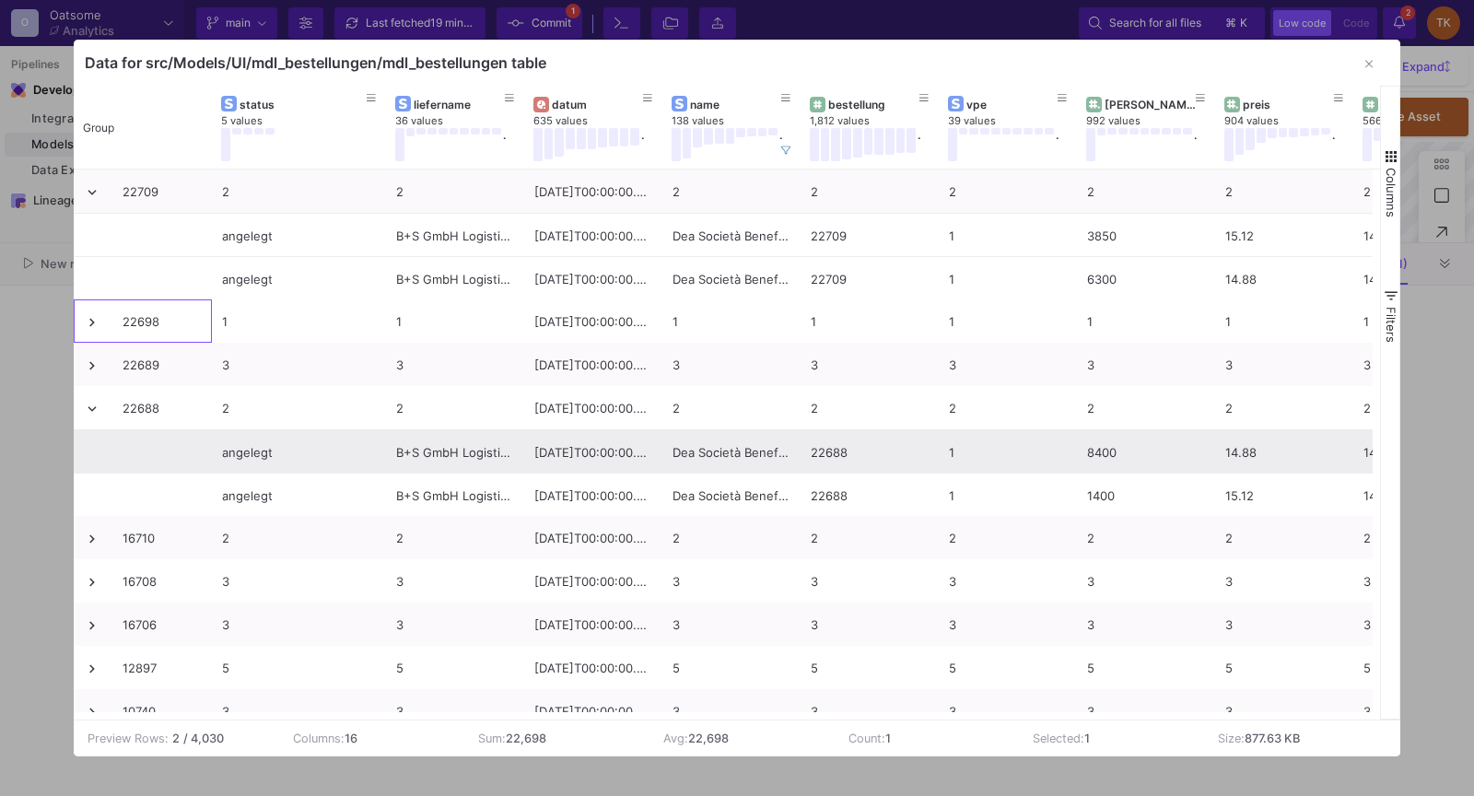
click at [544, 467] on div "2025-07-27T00:00:00.000Z" at bounding box center [593, 452] width 118 height 43
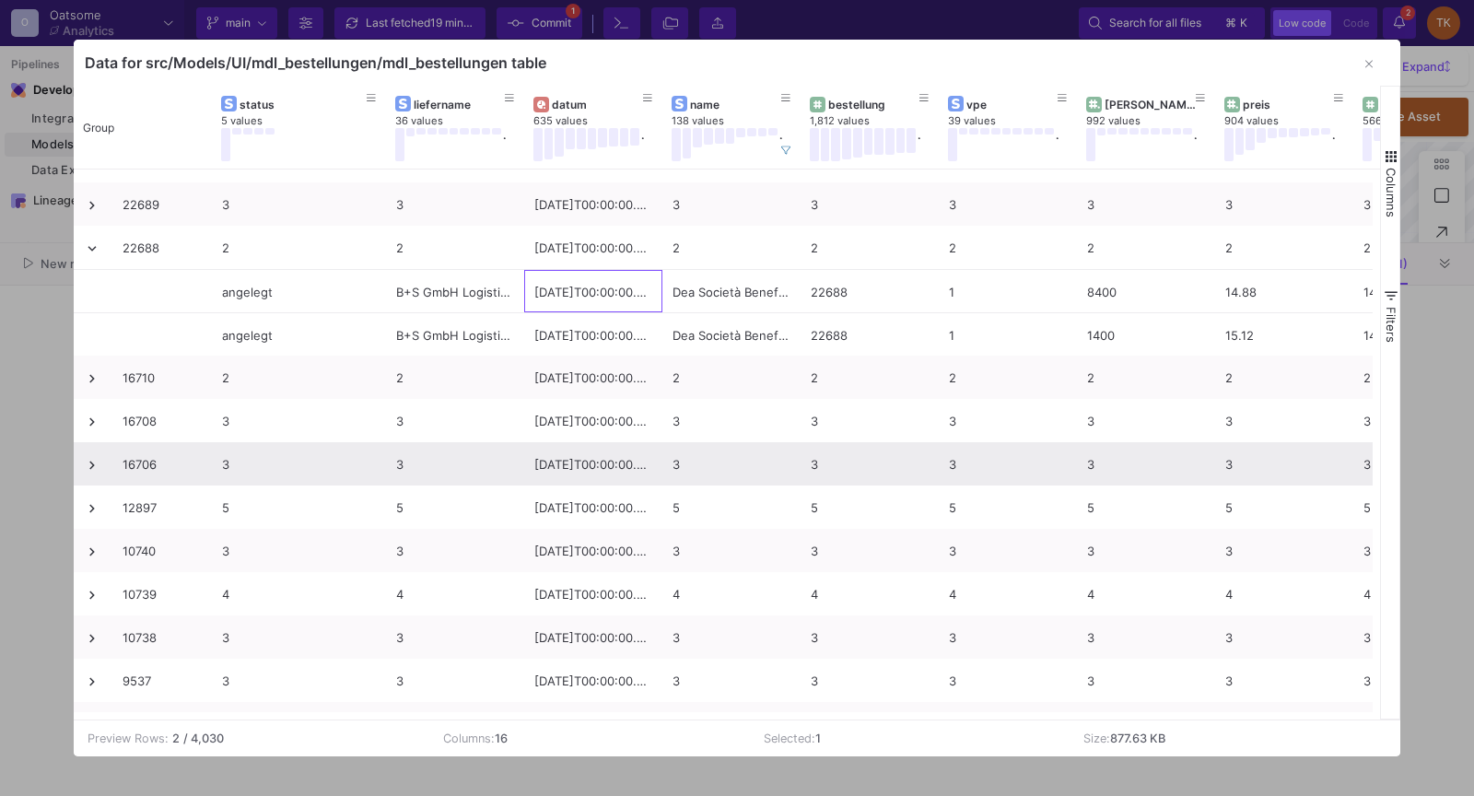
scroll to position [163, 0]
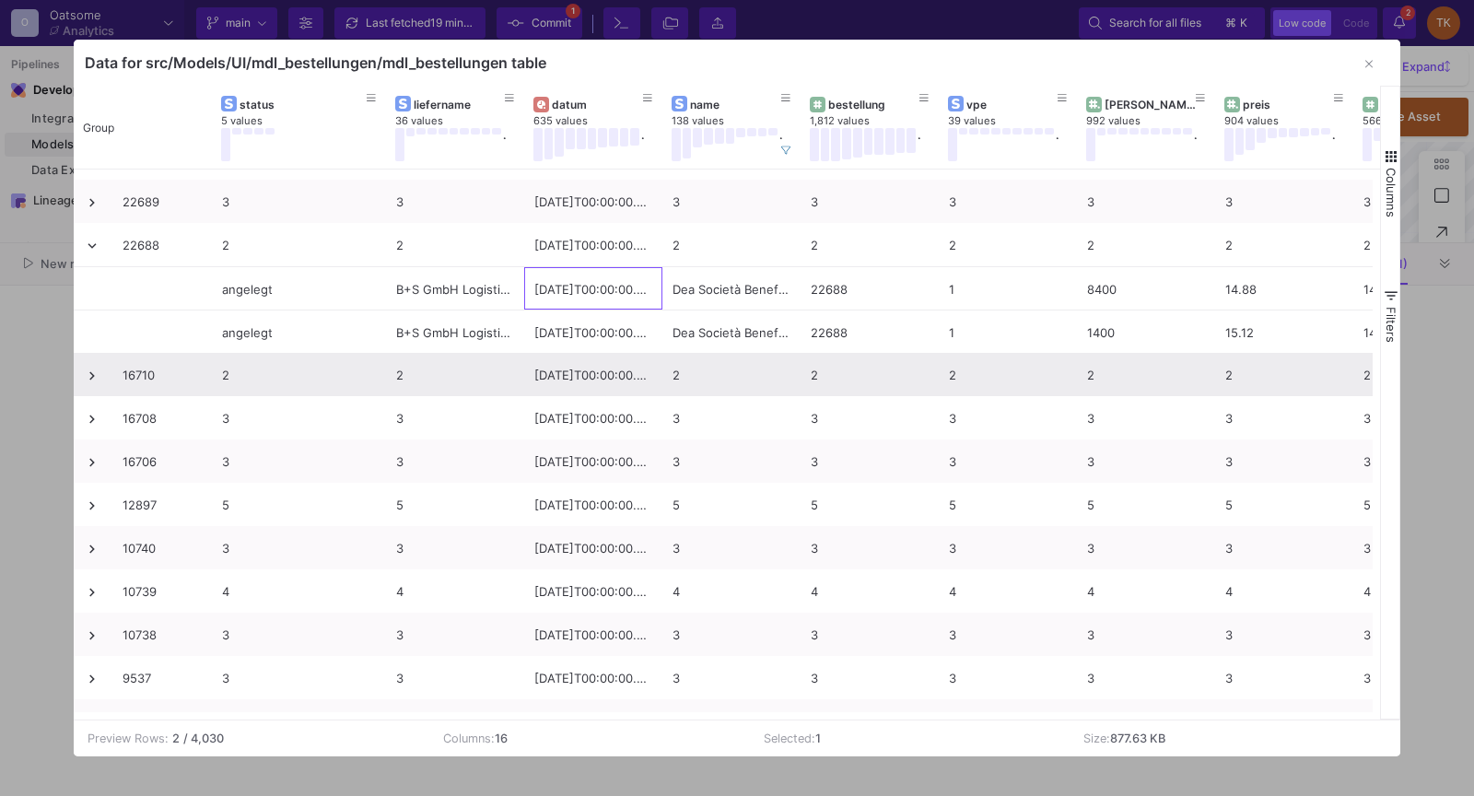
click at [89, 368] on span at bounding box center [92, 376] width 17 height 17
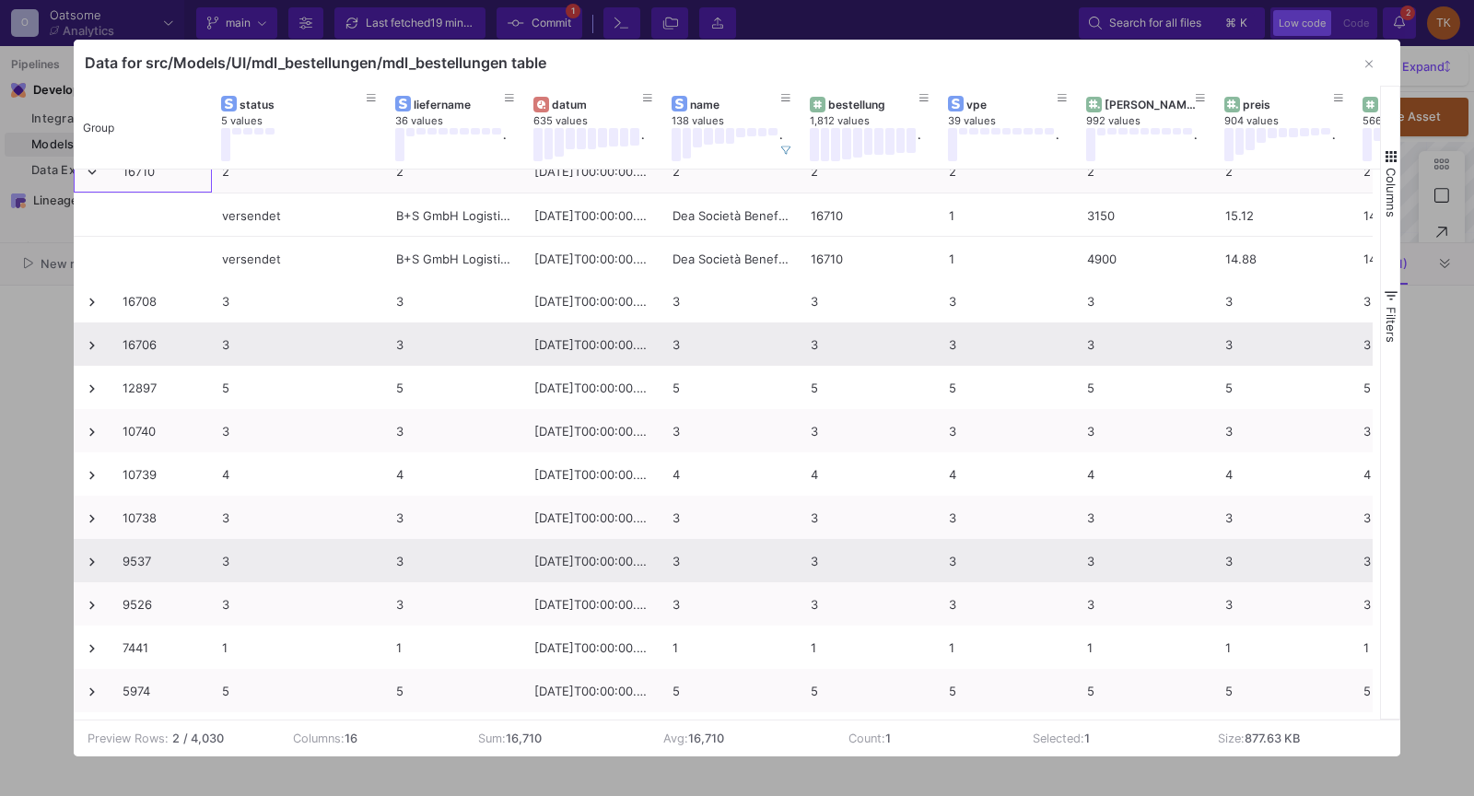
scroll to position [392, 0]
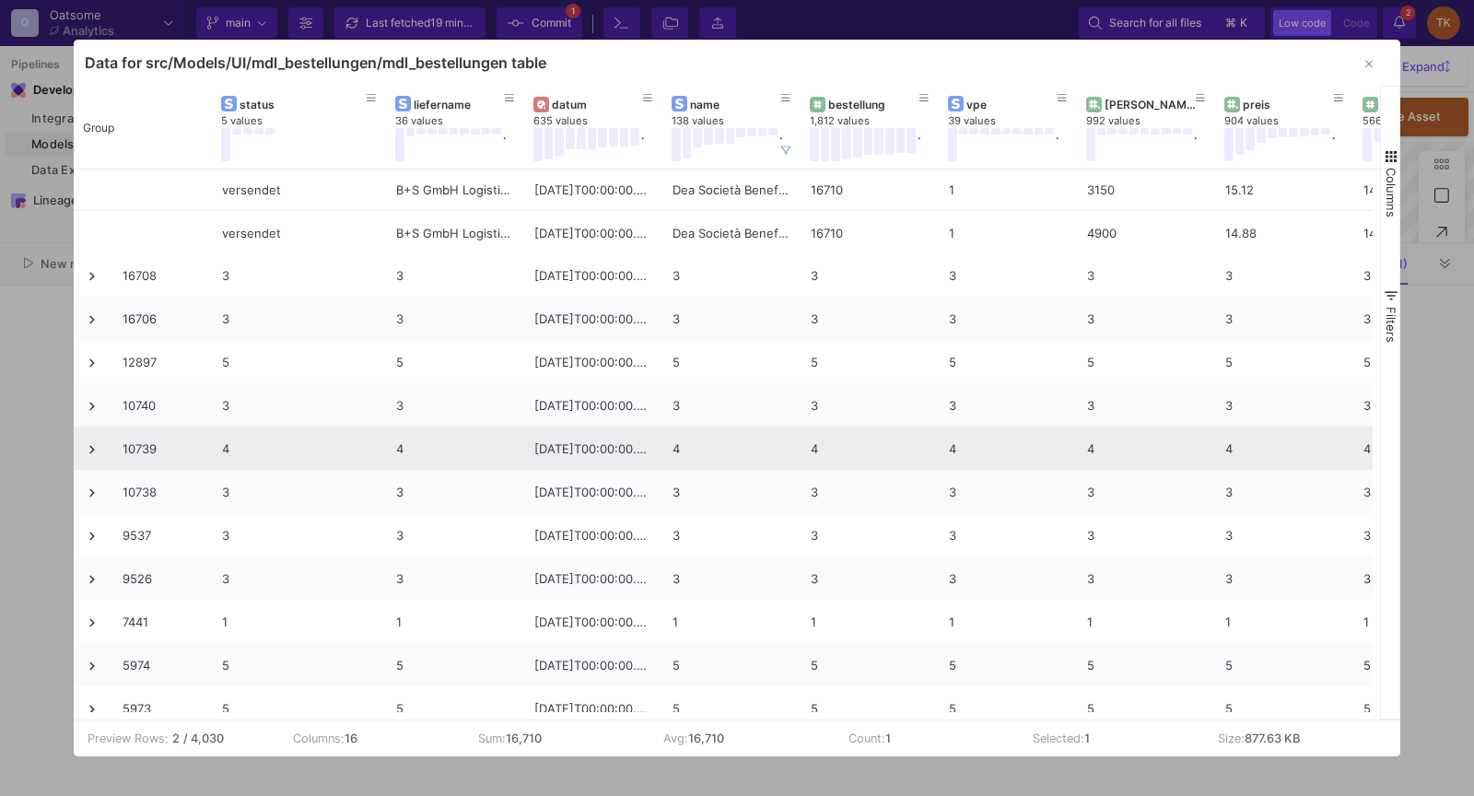
click at [93, 450] on span at bounding box center [92, 449] width 17 height 17
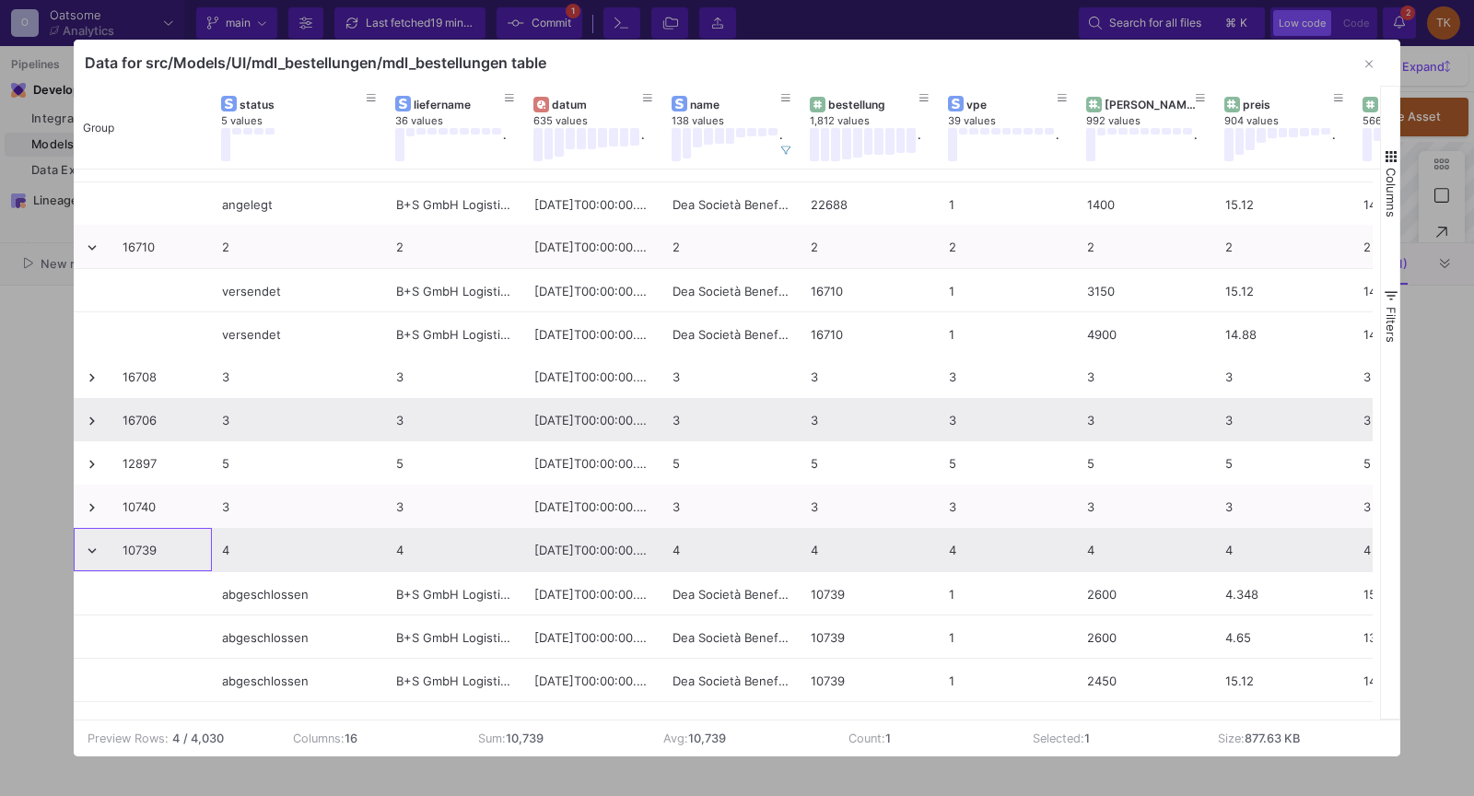
scroll to position [271, 0]
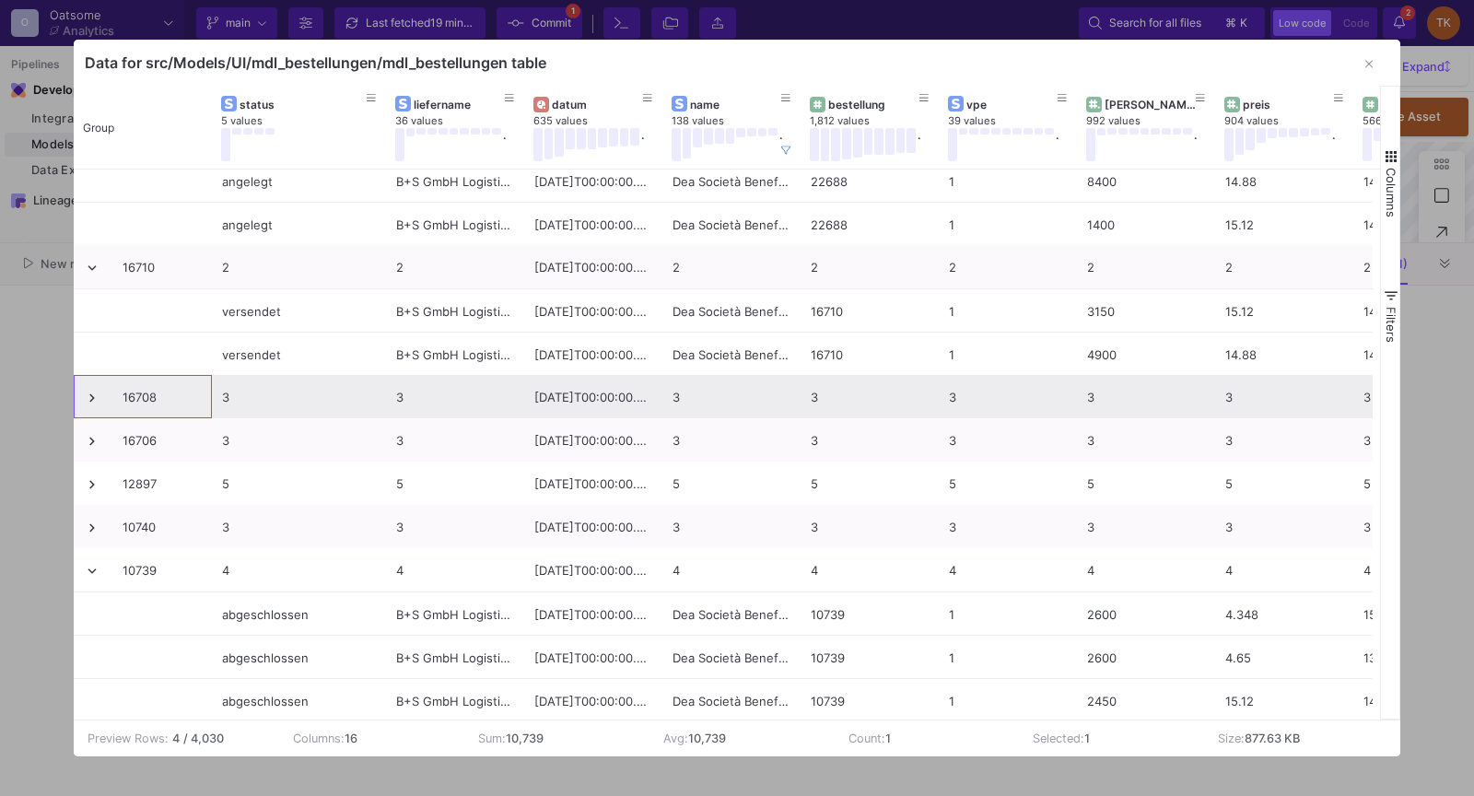
click at [95, 395] on span at bounding box center [92, 398] width 17 height 17
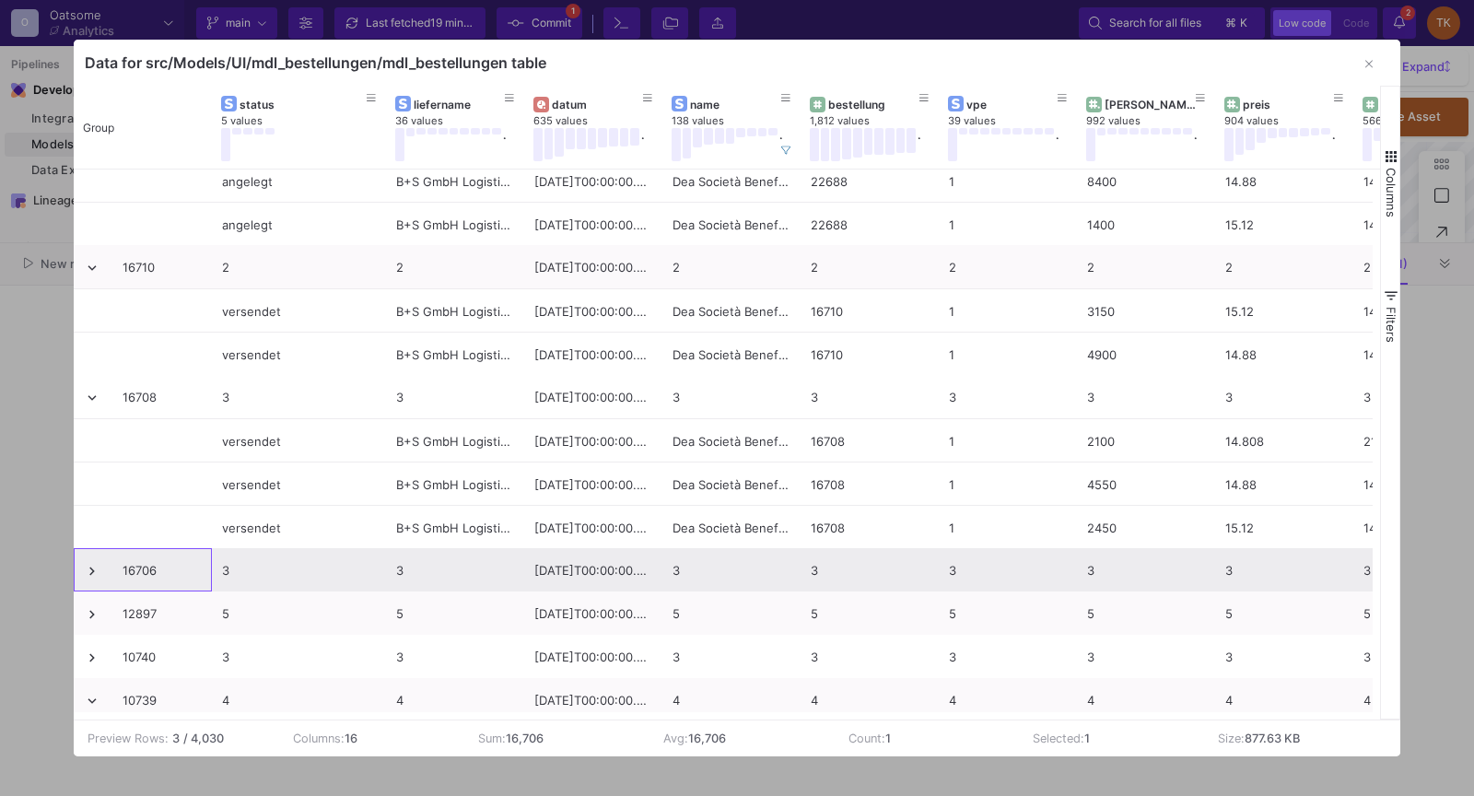
click at [88, 571] on span at bounding box center [92, 571] width 17 height 17
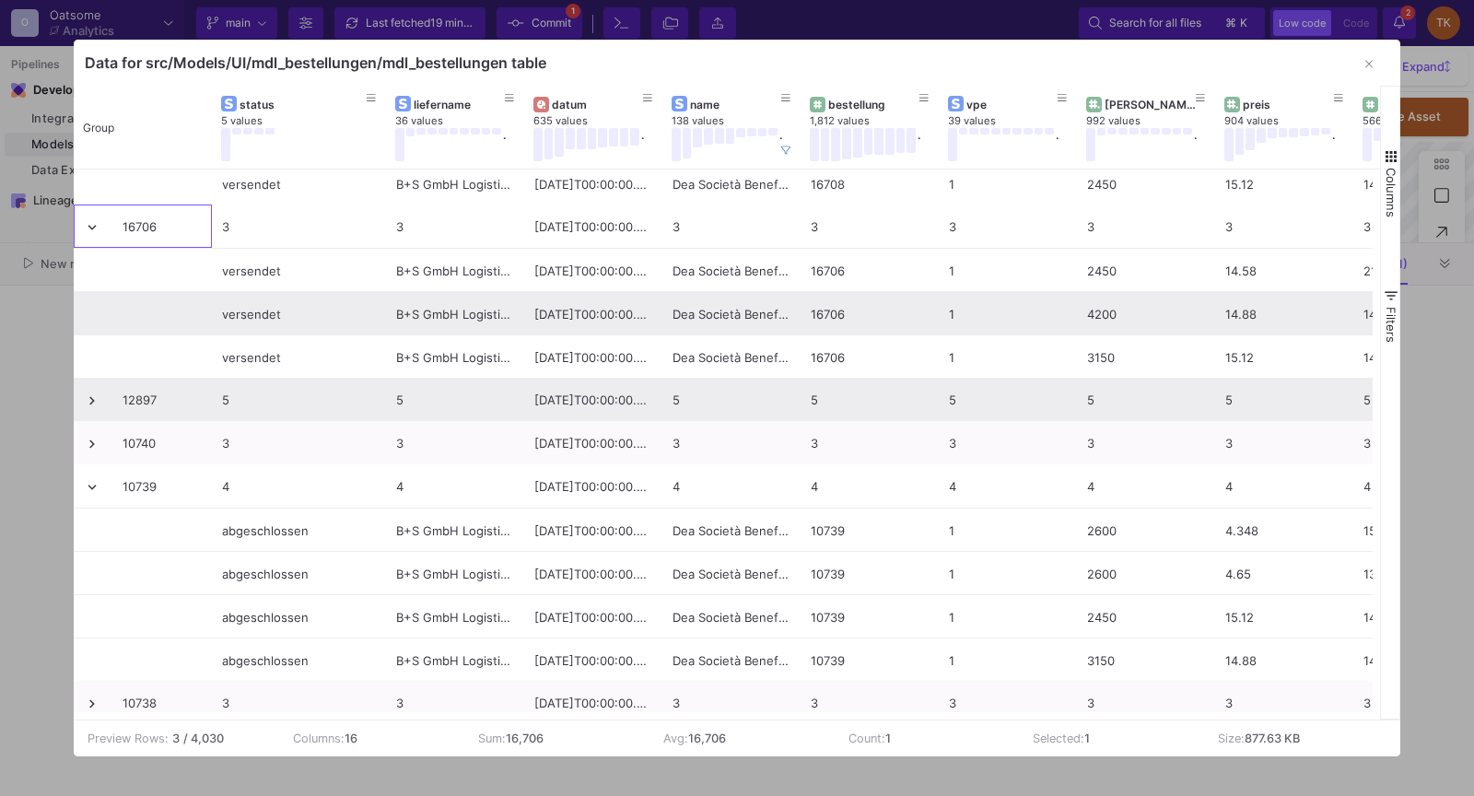
scroll to position [645, 0]
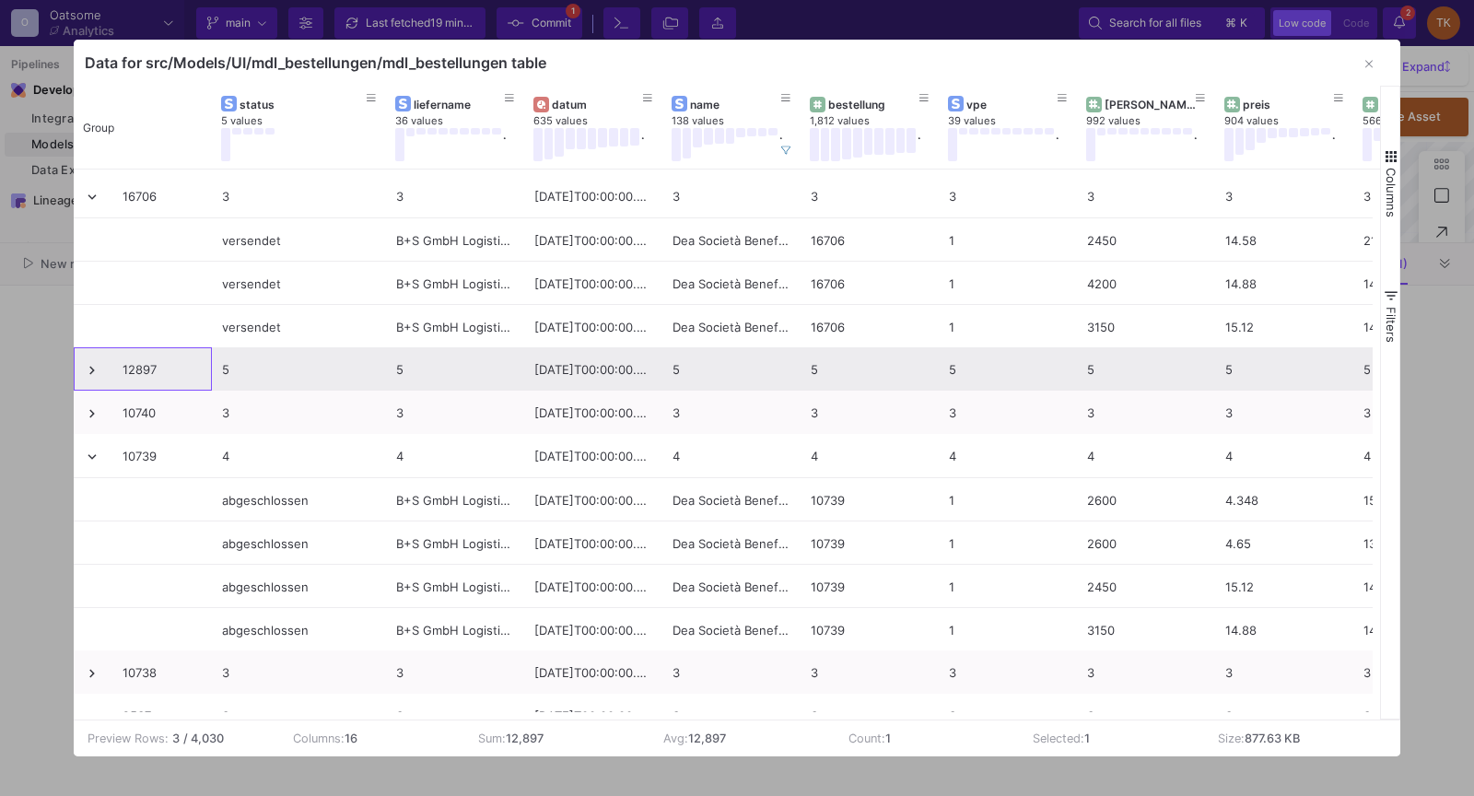
click at [84, 367] on span at bounding box center [92, 370] width 17 height 17
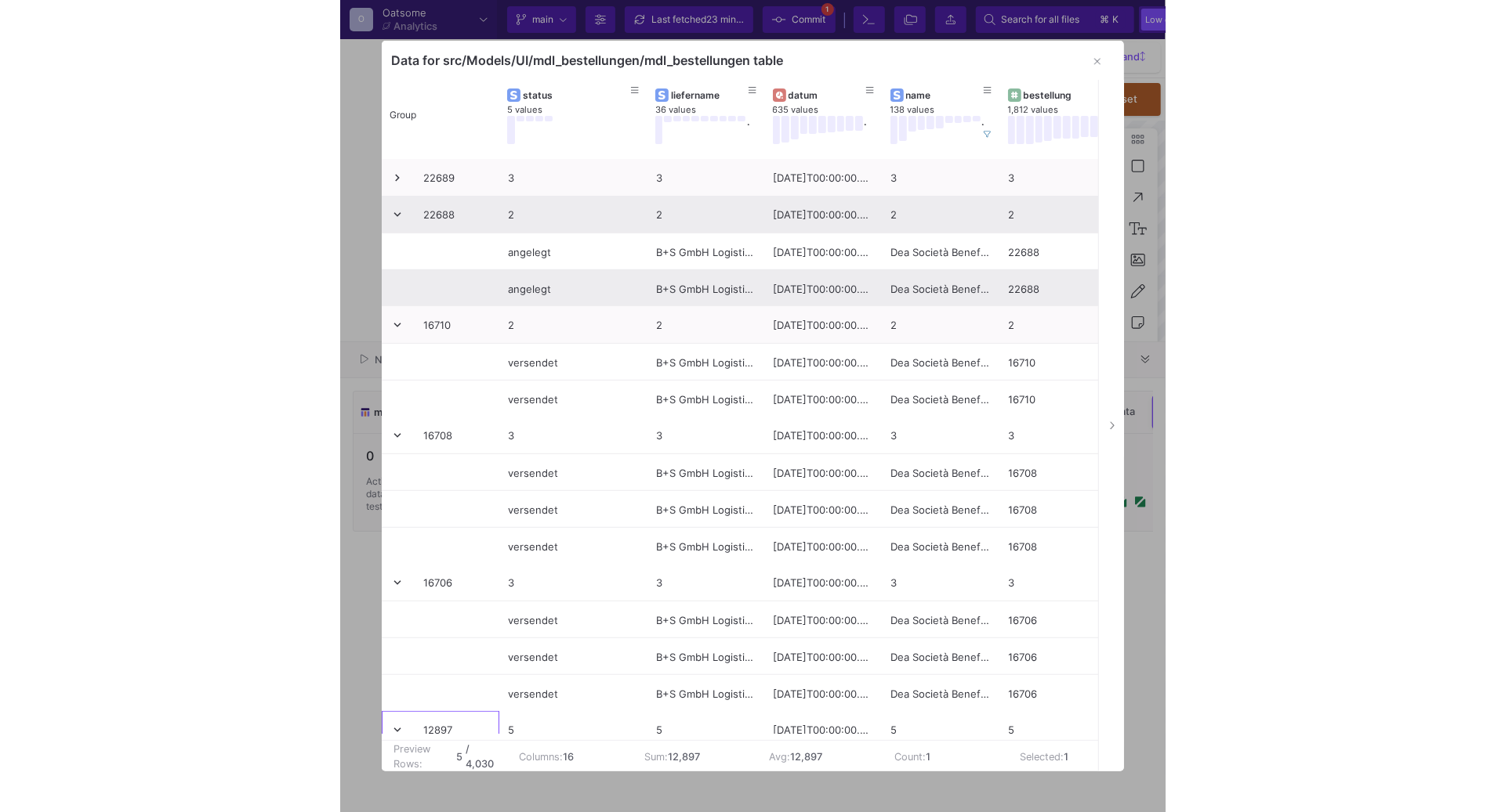
scroll to position [0, 0]
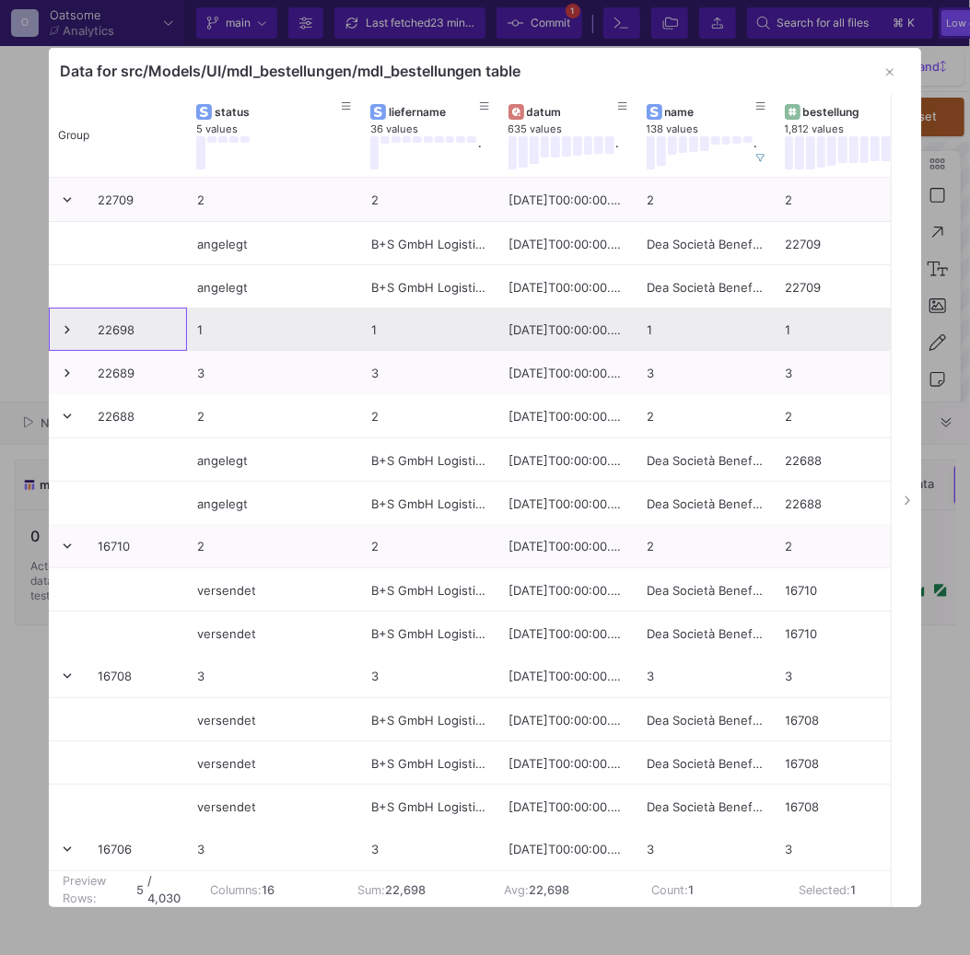
click at [72, 338] on span at bounding box center [67, 330] width 17 height 43
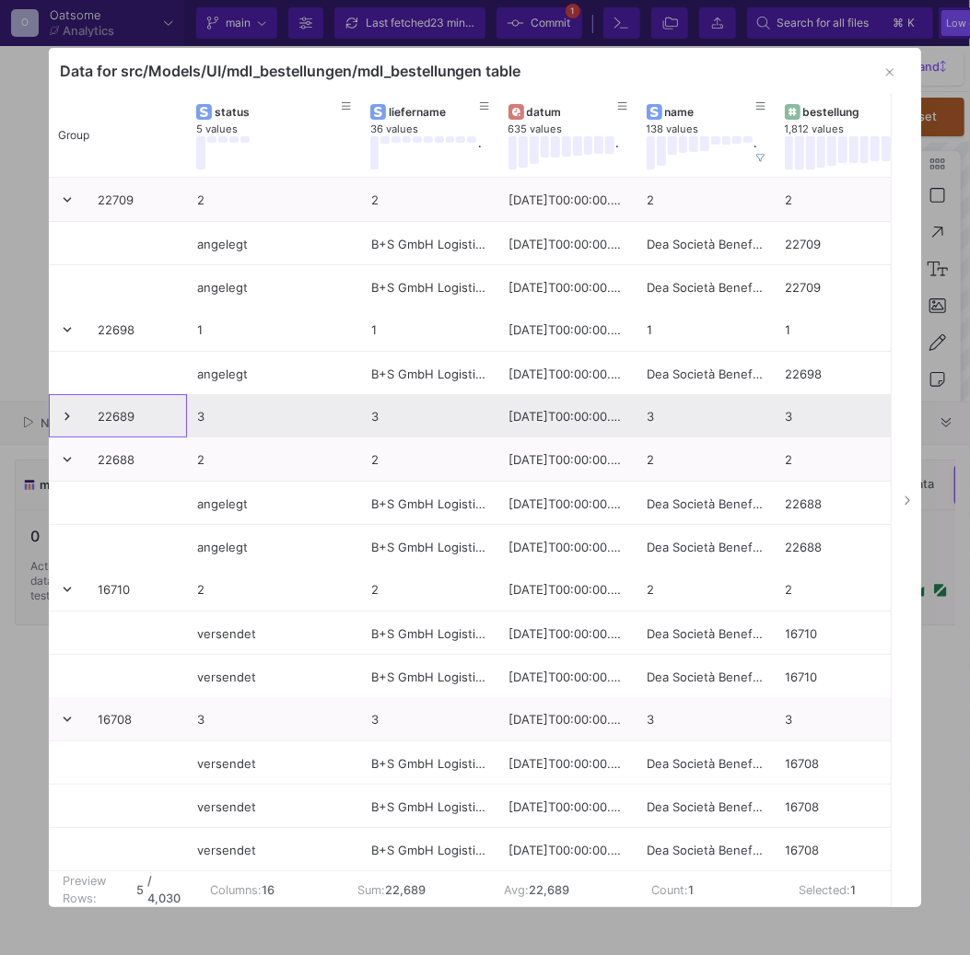
click at [68, 418] on span at bounding box center [67, 416] width 17 height 17
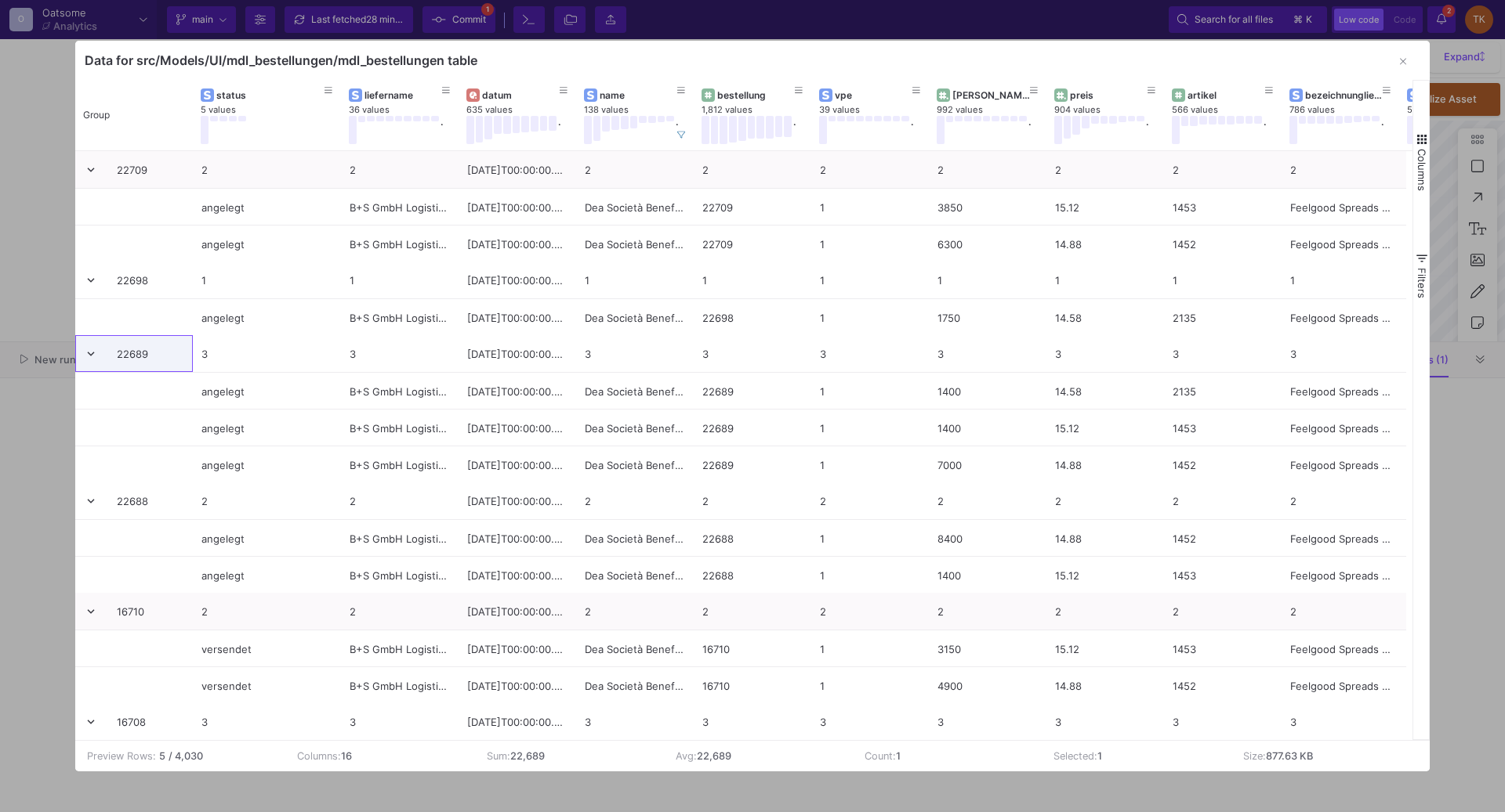
type input "-12"
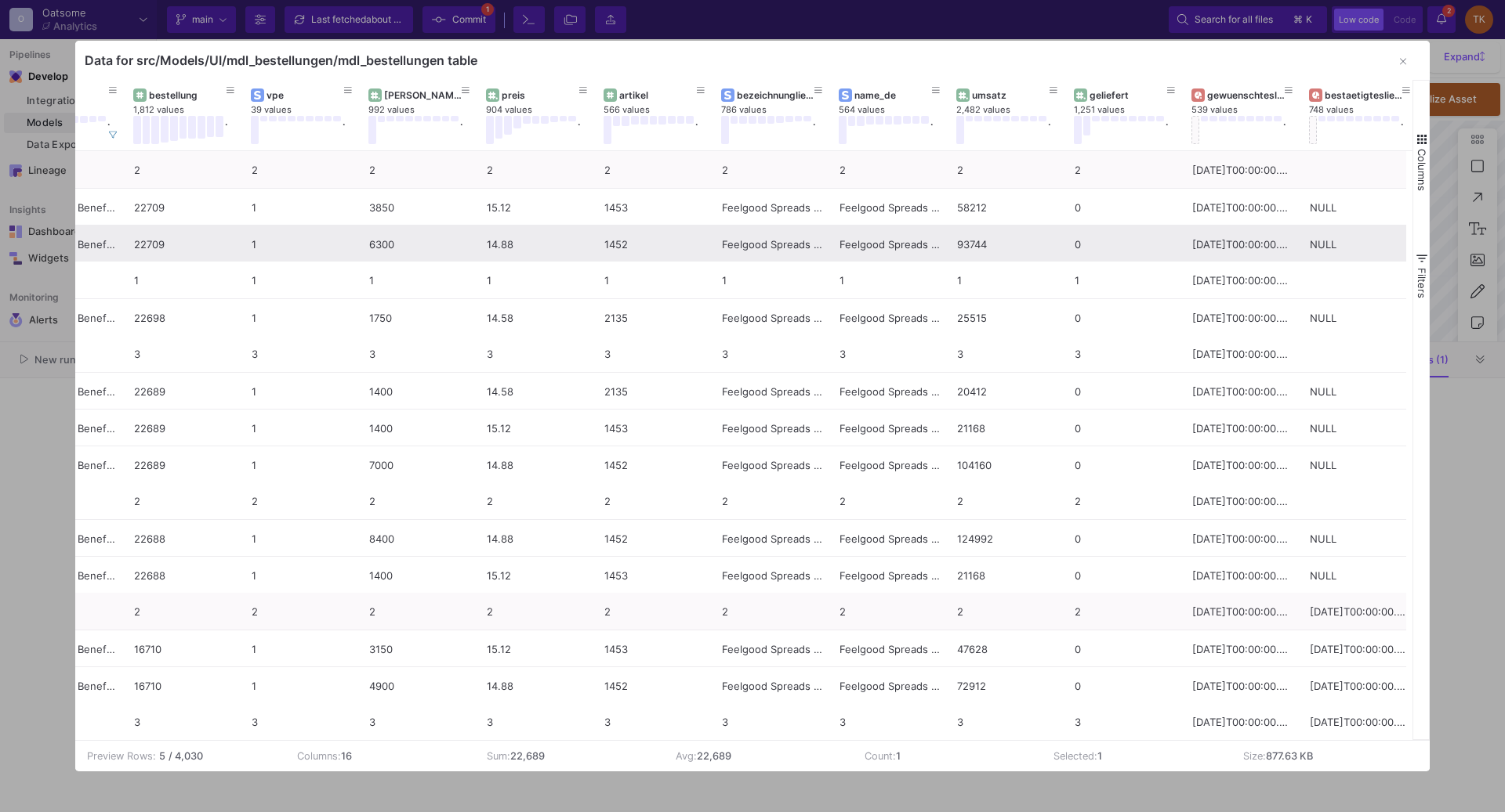
scroll to position [0, 565]
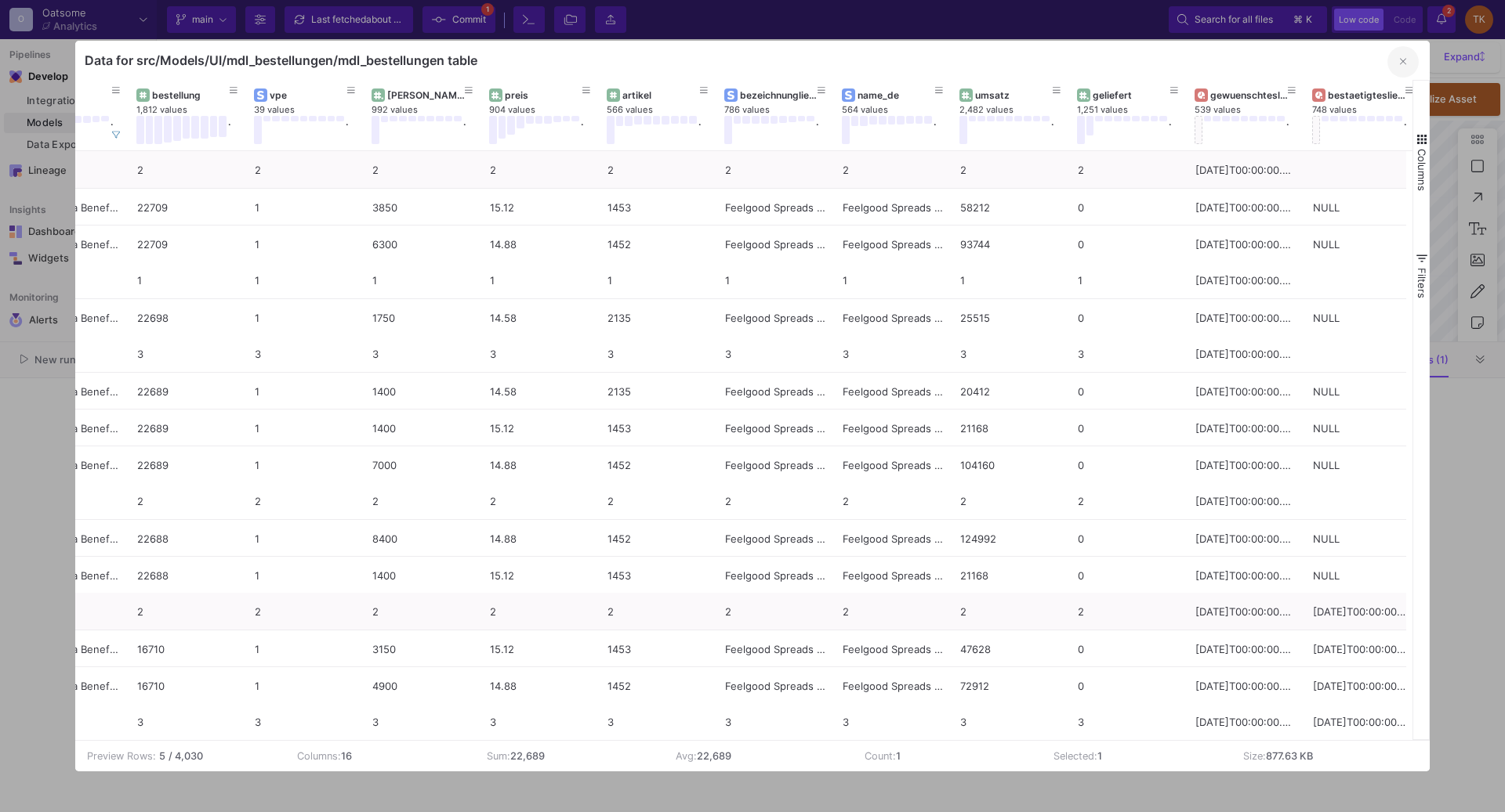
click at [1253, 63] on button "button" at bounding box center [1403, 61] width 31 height 31
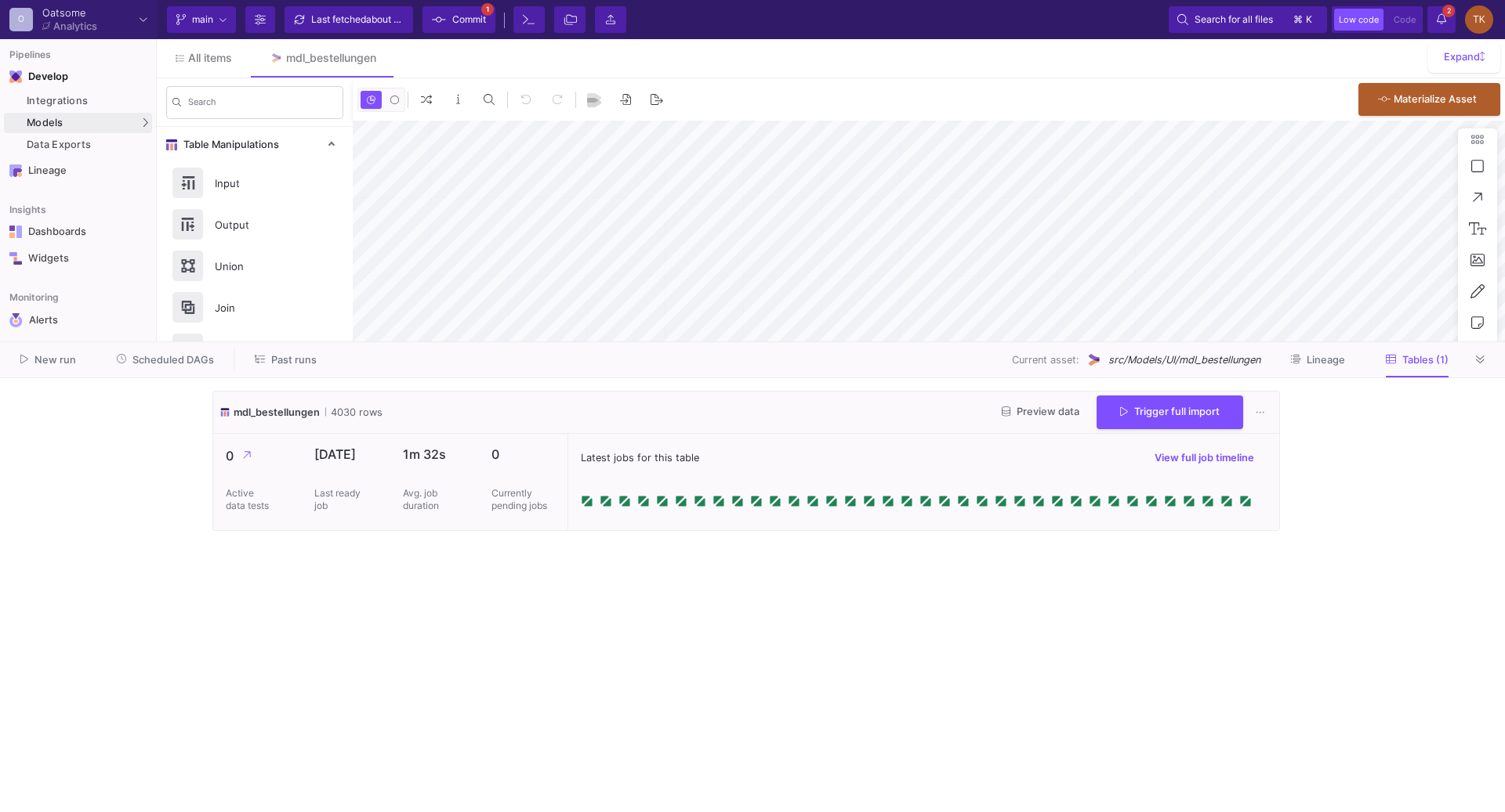
click at [1075, 416] on button "Preview data" at bounding box center [1040, 412] width 103 height 25
